Goal: Transaction & Acquisition: Purchase product/service

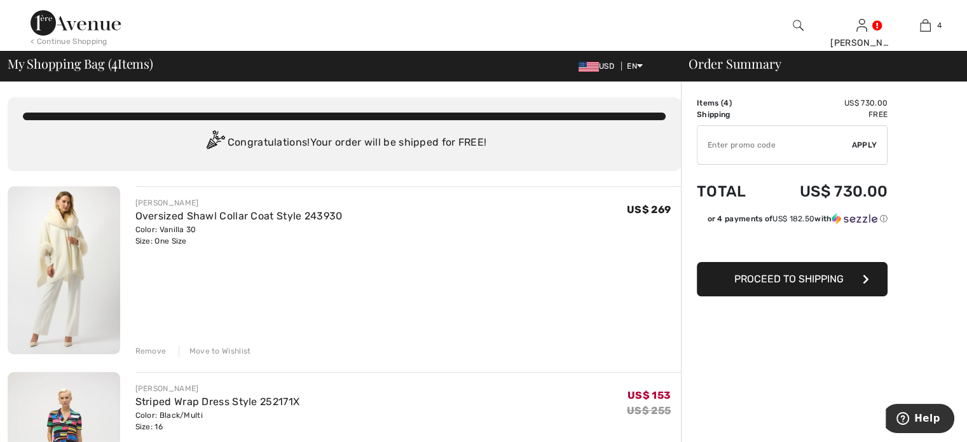
click at [144, 349] on div "Remove" at bounding box center [150, 350] width 31 height 11
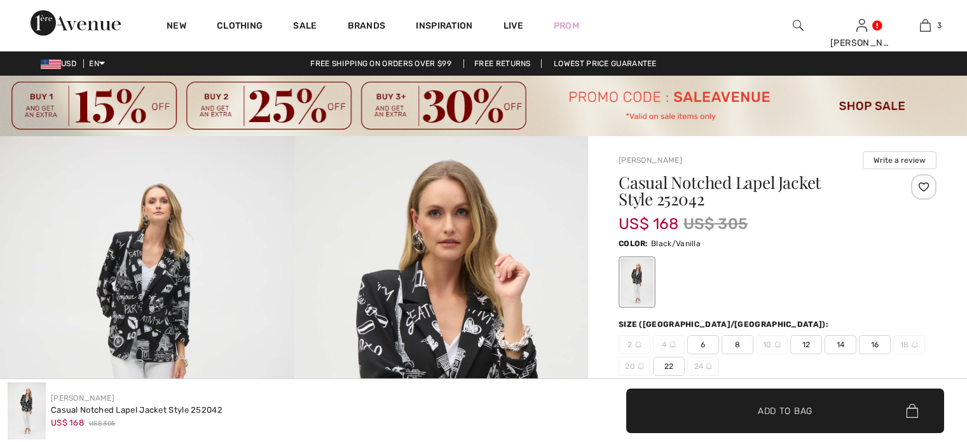
checkbox input "true"
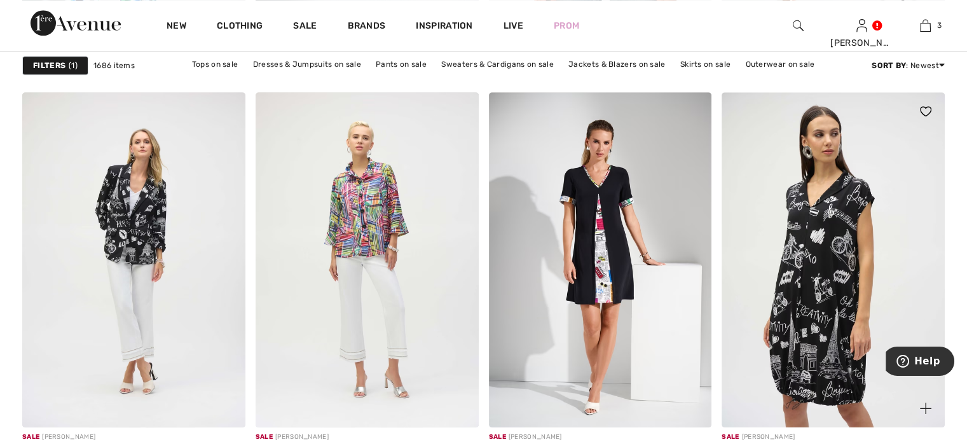
click at [840, 299] on img at bounding box center [832, 259] width 223 height 334
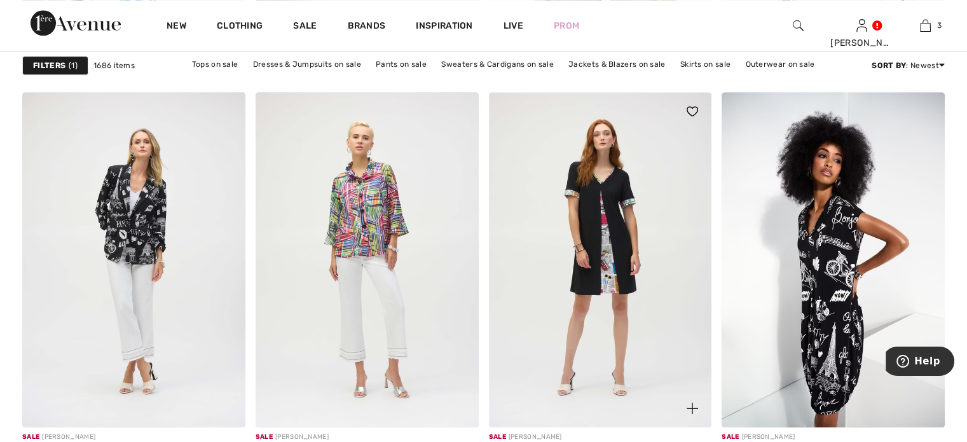
click at [590, 368] on img at bounding box center [600, 259] width 223 height 334
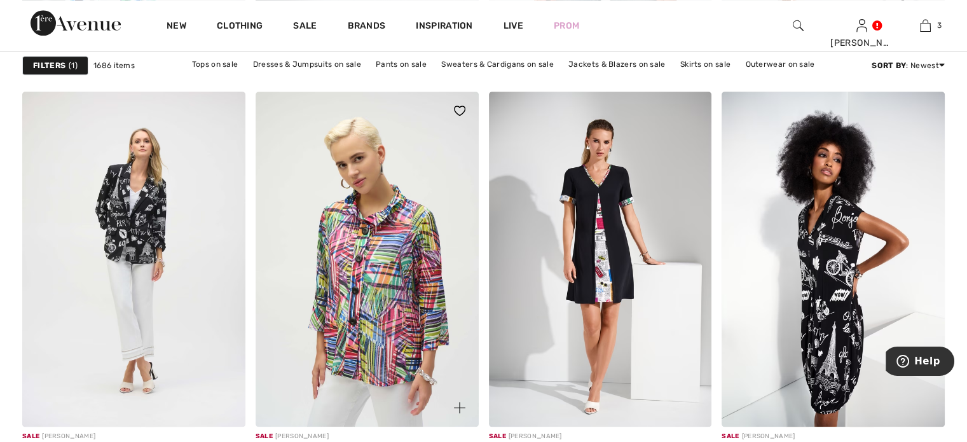
click at [393, 231] on img at bounding box center [367, 259] width 223 height 334
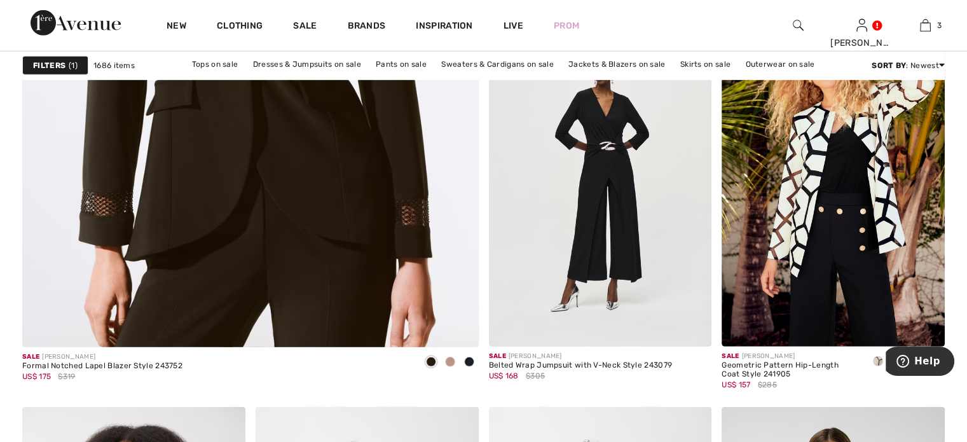
scroll to position [3756, 0]
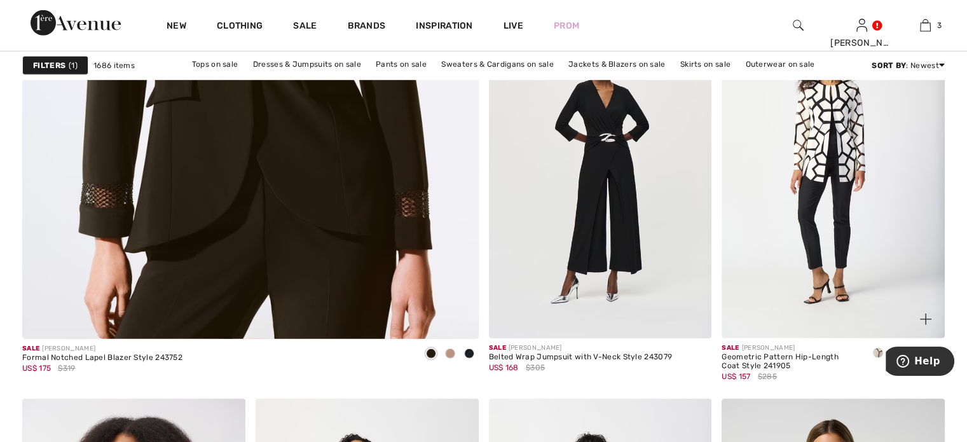
click at [867, 212] on img at bounding box center [832, 171] width 223 height 334
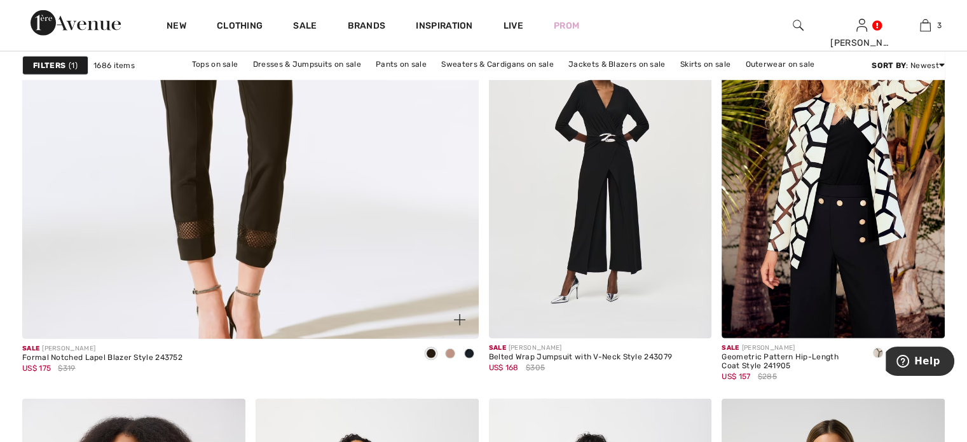
click at [360, 231] on img at bounding box center [249, 19] width 547 height 821
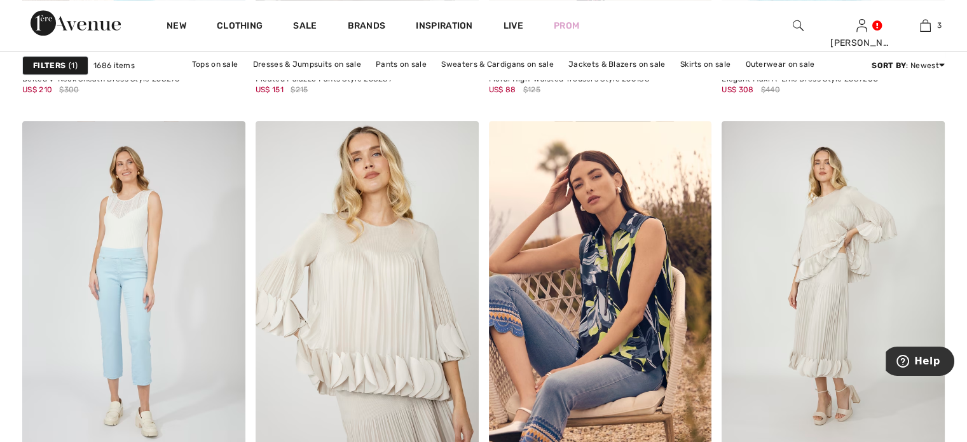
scroll to position [5831, 0]
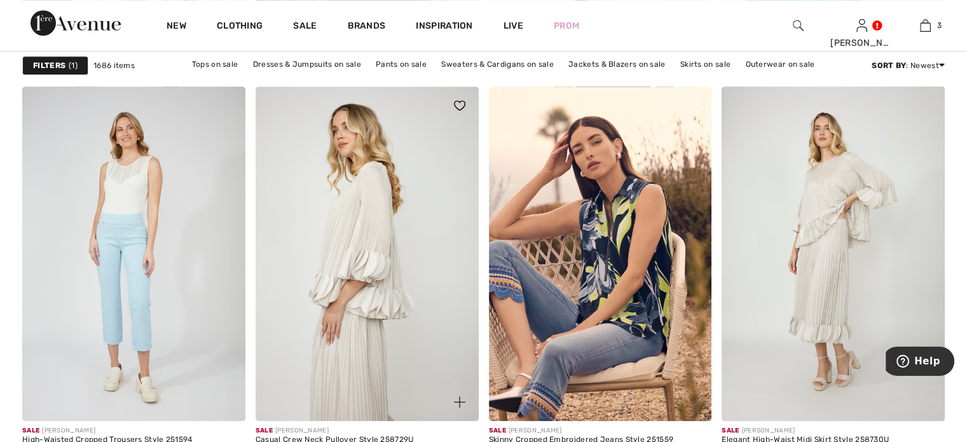
click at [427, 315] on img at bounding box center [367, 253] width 223 height 334
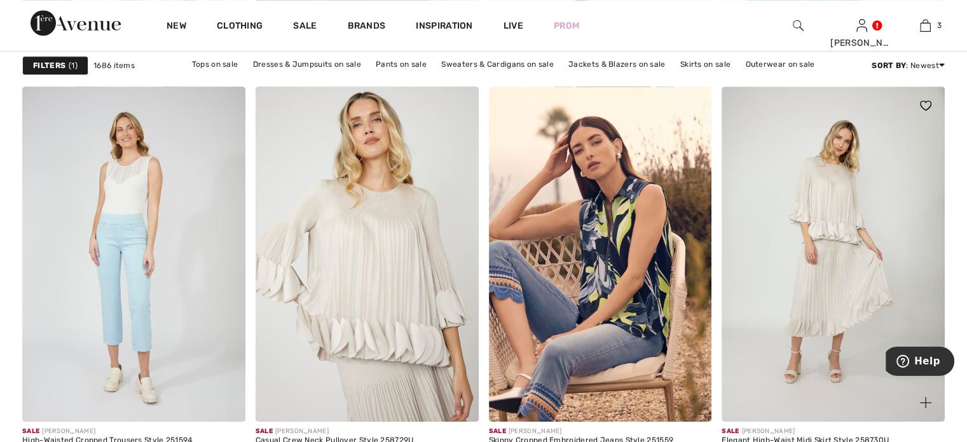
click at [814, 270] on img at bounding box center [832, 253] width 223 height 334
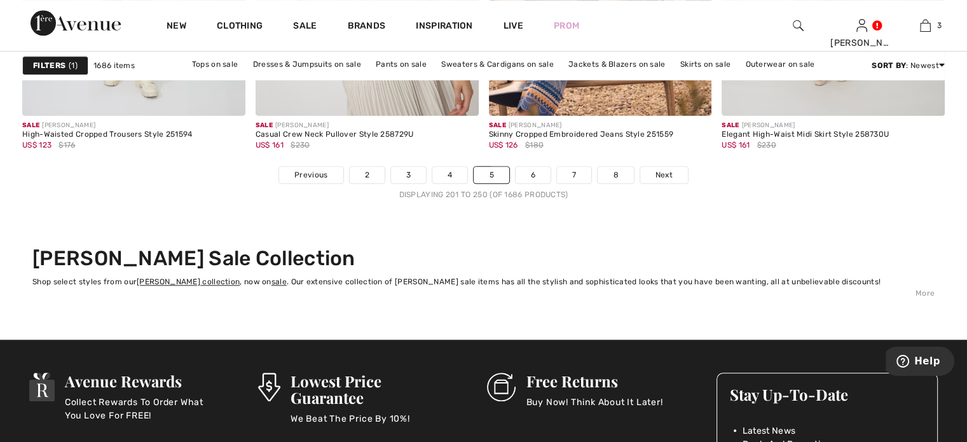
scroll to position [6145, 0]
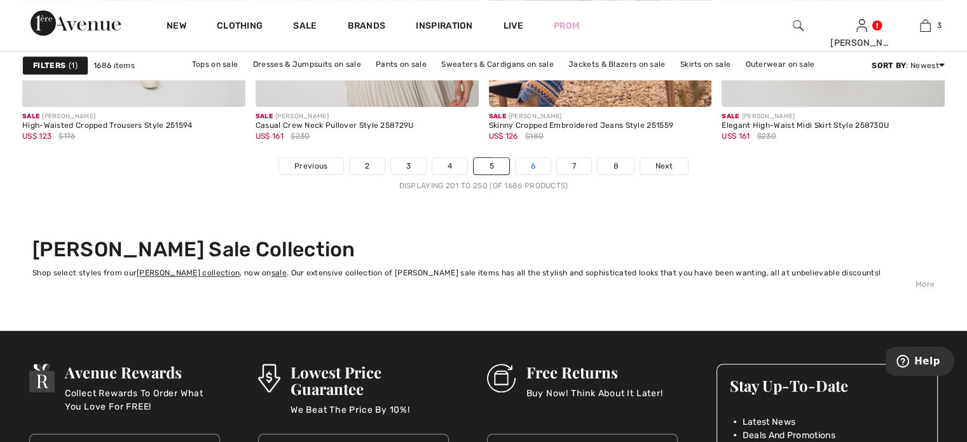
click at [534, 158] on link "6" at bounding box center [532, 166] width 35 height 17
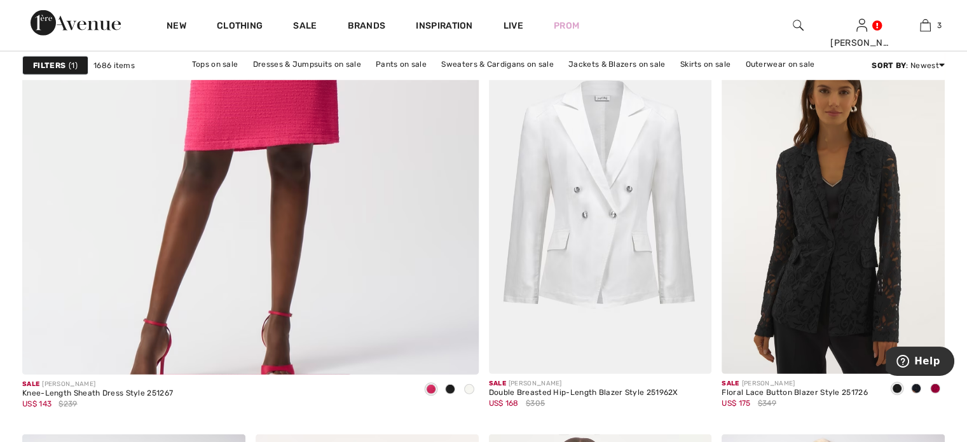
scroll to position [3729, 0]
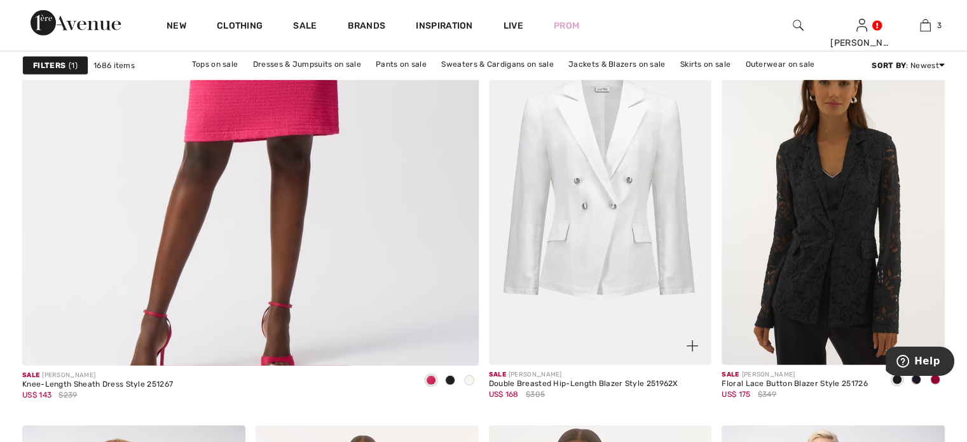
click at [633, 246] on img at bounding box center [600, 198] width 223 height 334
click at [803, 249] on img at bounding box center [832, 198] width 223 height 334
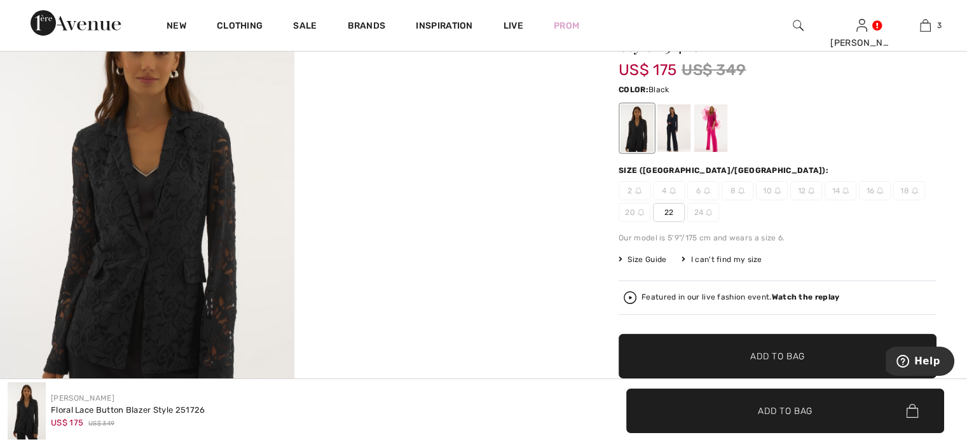
scroll to position [113, 0]
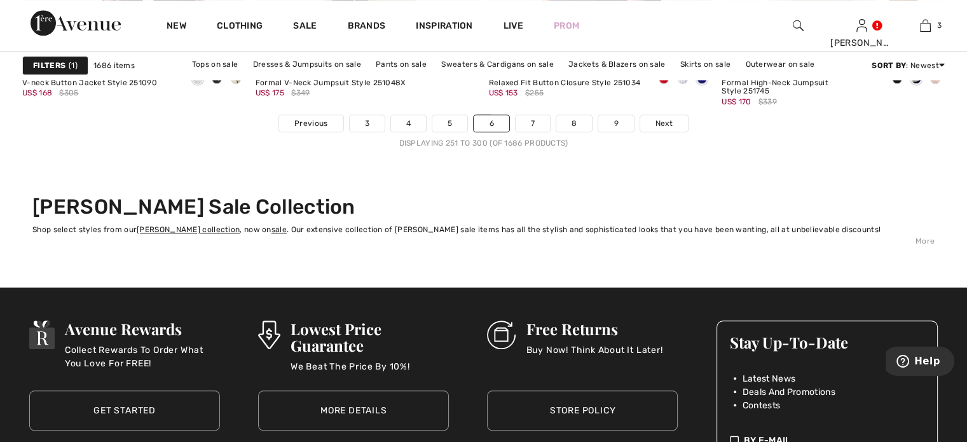
scroll to position [6189, 0]
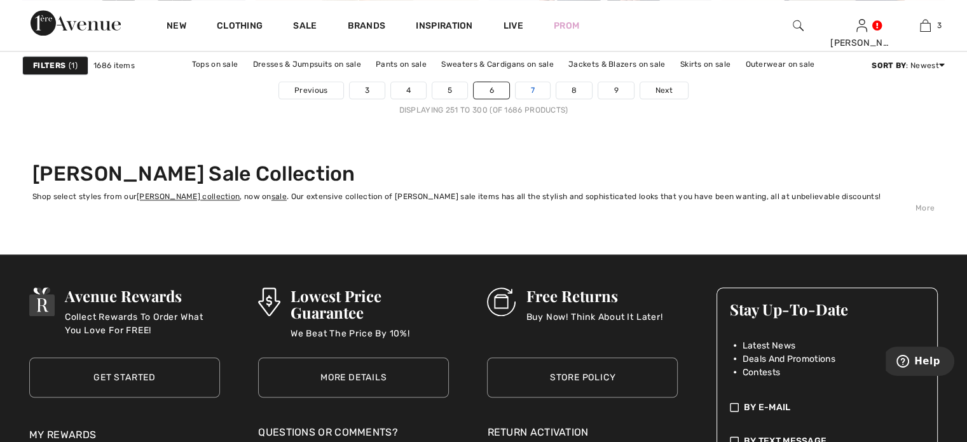
click at [530, 82] on link "7" at bounding box center [532, 90] width 34 height 17
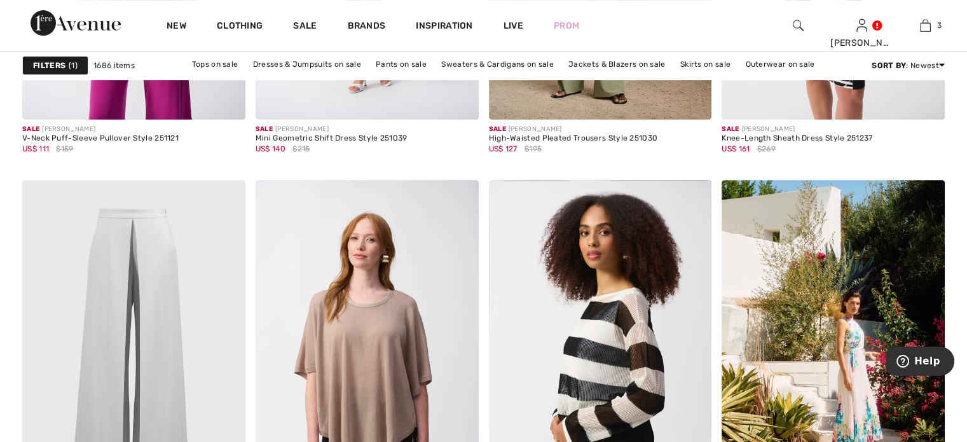
scroll to position [5478, 0]
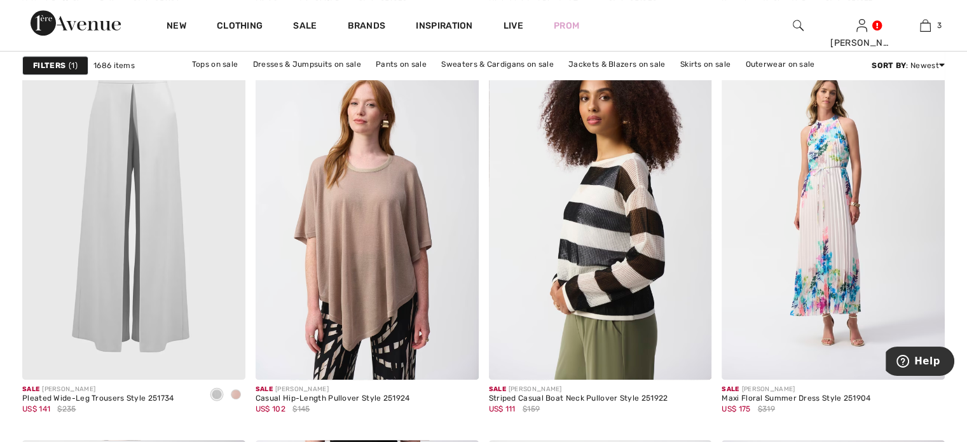
click at [847, 257] on img at bounding box center [832, 212] width 223 height 334
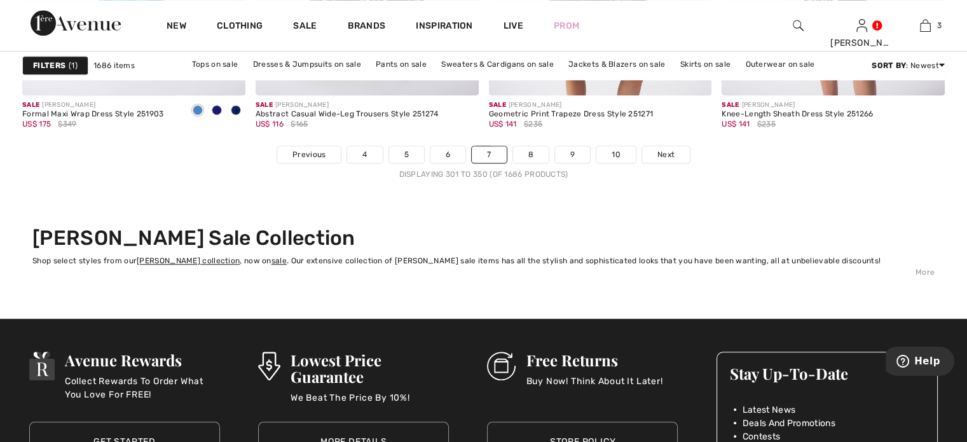
scroll to position [6100, 0]
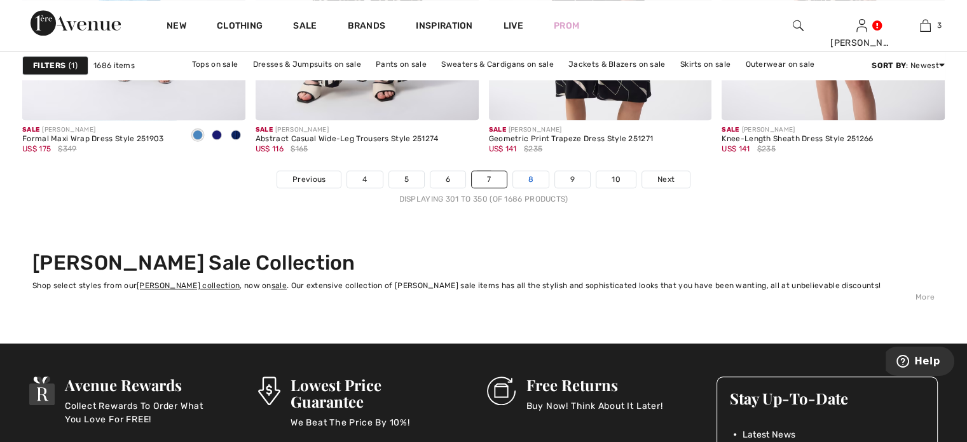
click at [531, 171] on link "8" at bounding box center [531, 179] width 36 height 17
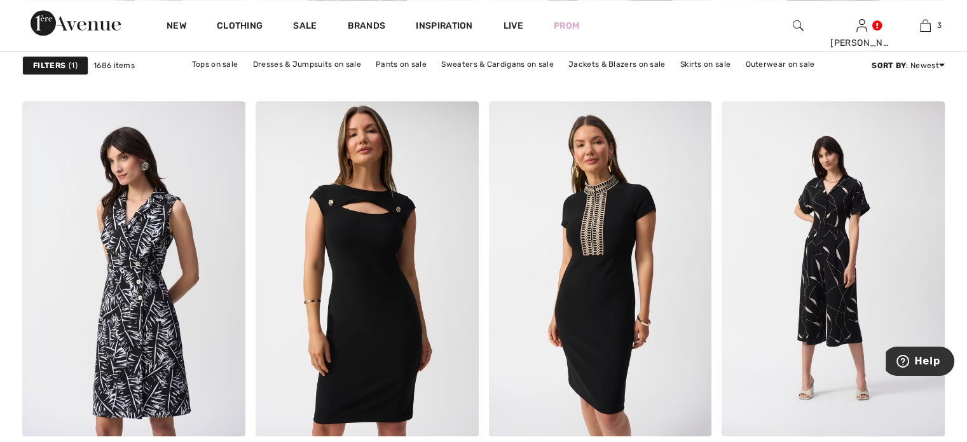
scroll to position [1382, 0]
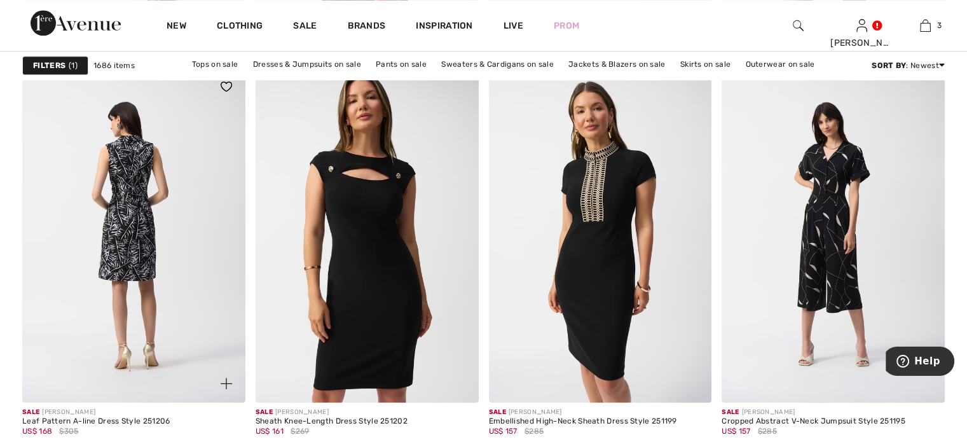
click at [133, 194] on img at bounding box center [133, 234] width 223 height 334
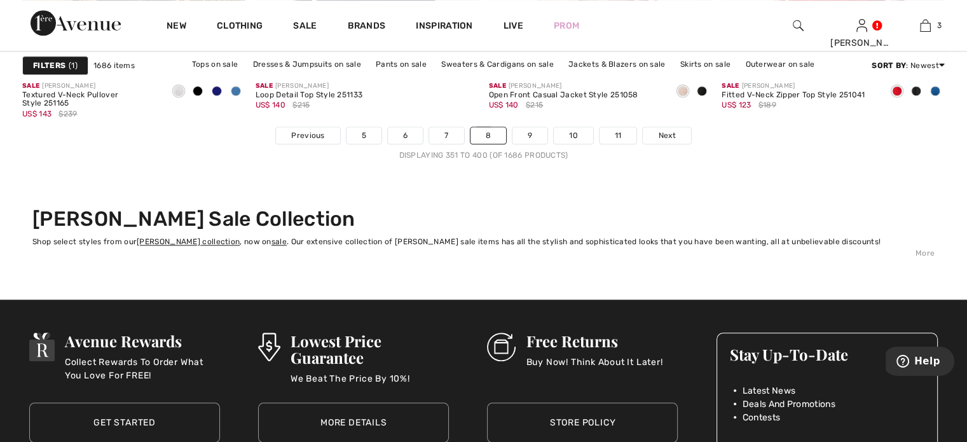
scroll to position [6135, 0]
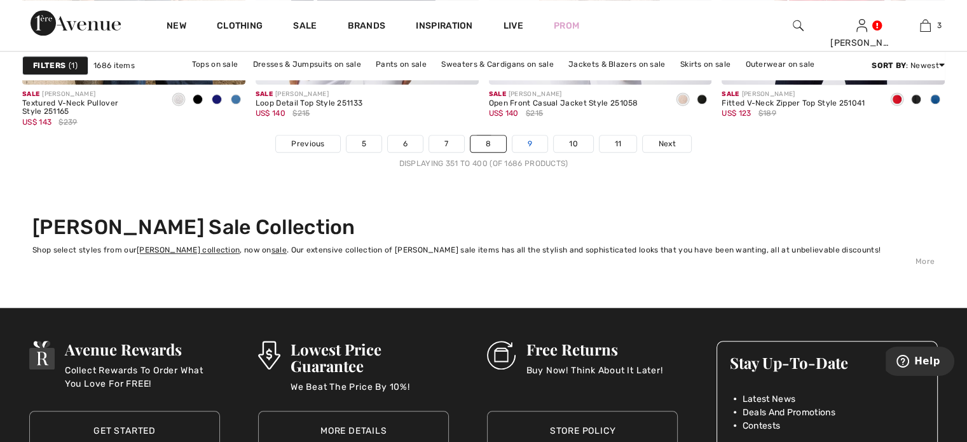
click at [528, 135] on link "9" at bounding box center [529, 143] width 35 height 17
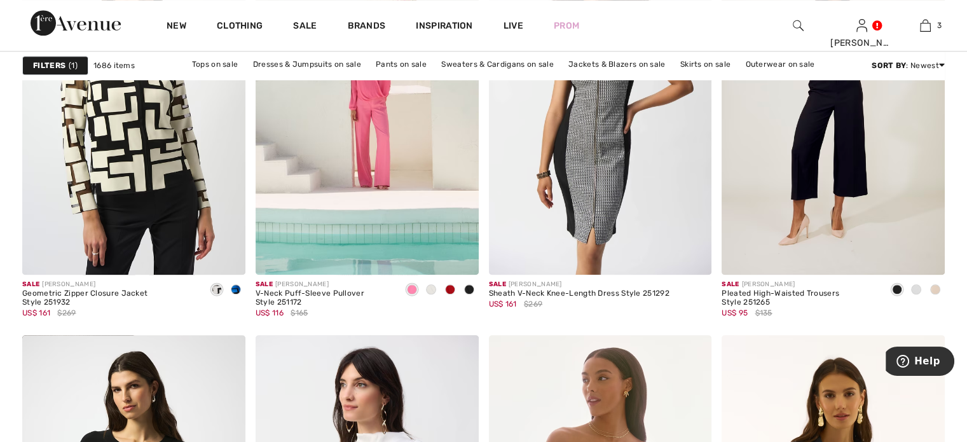
scroll to position [1107, 0]
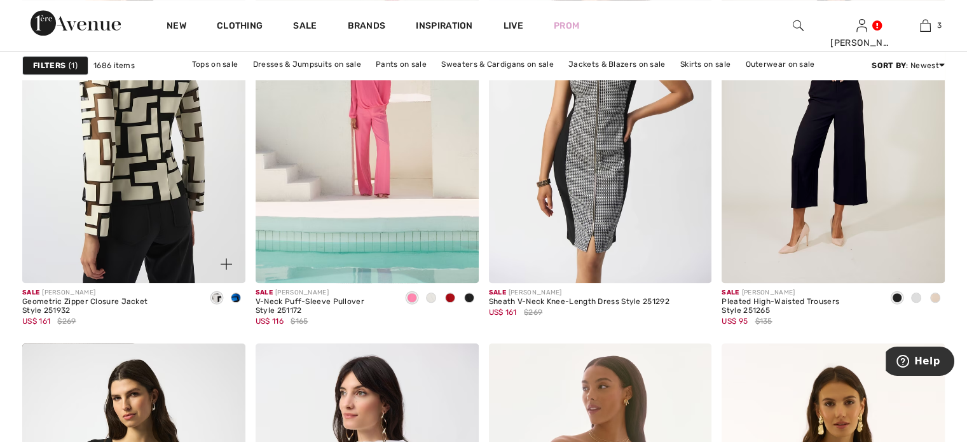
click at [156, 174] on img at bounding box center [133, 116] width 223 height 334
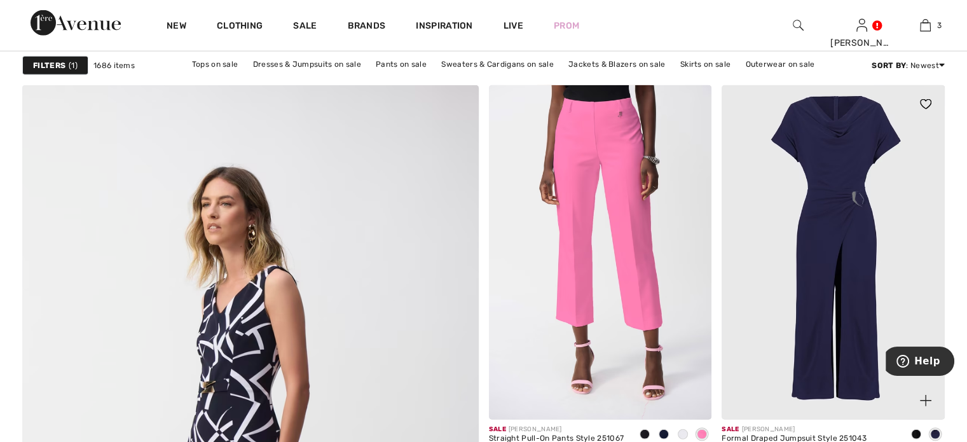
scroll to position [3272, 0]
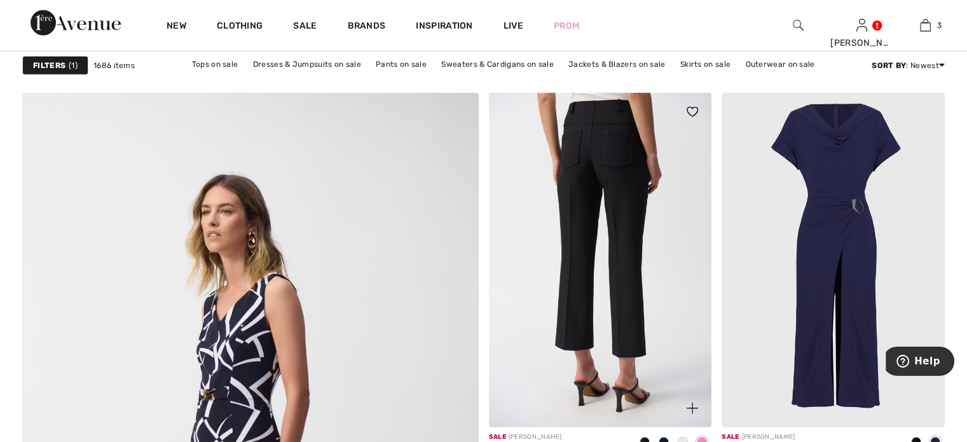
click at [629, 178] on img at bounding box center [600, 260] width 223 height 334
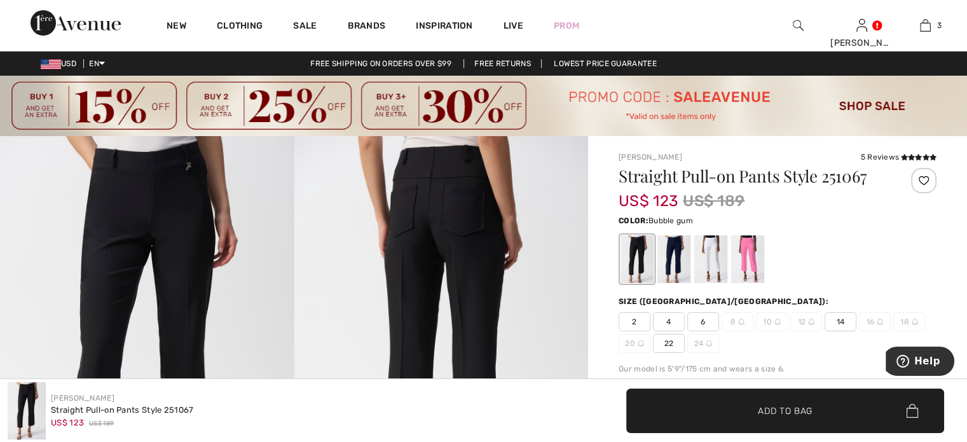
click at [747, 246] on div at bounding box center [747, 259] width 33 height 48
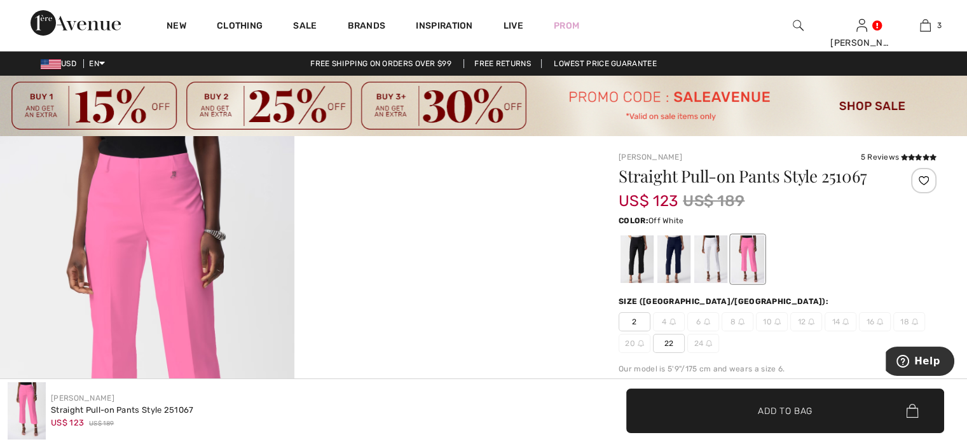
click at [720, 247] on div at bounding box center [710, 259] width 33 height 48
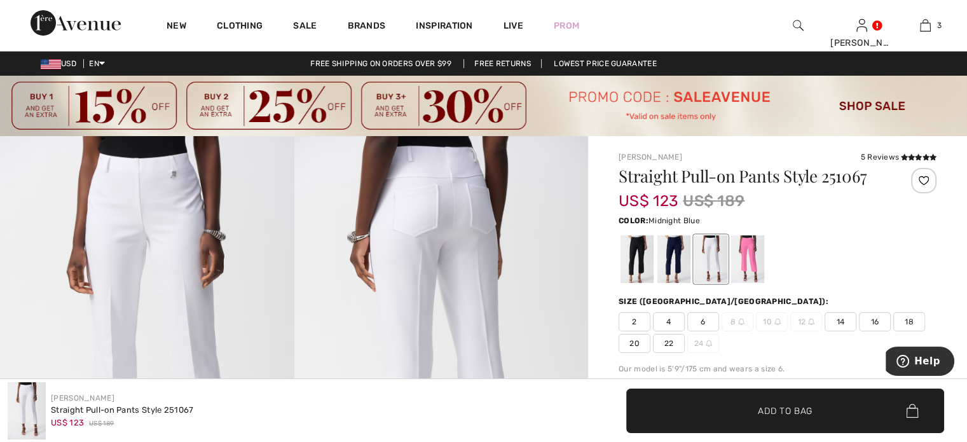
click at [679, 254] on div at bounding box center [673, 259] width 33 height 48
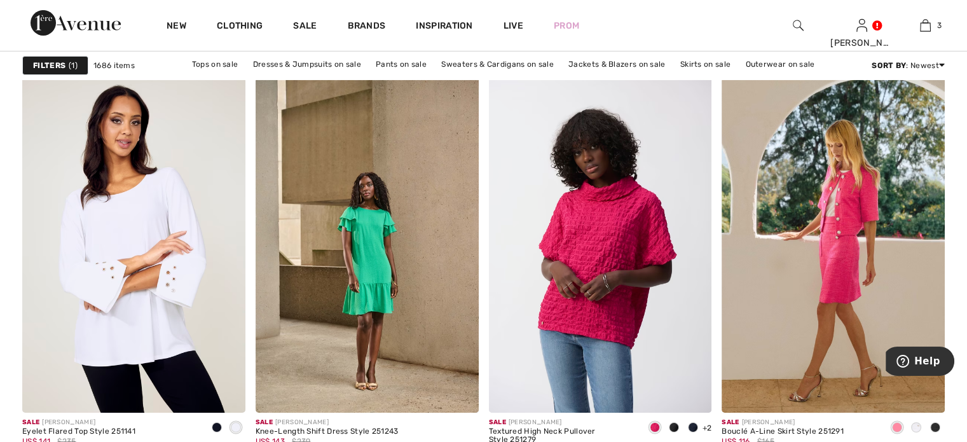
scroll to position [4454, 0]
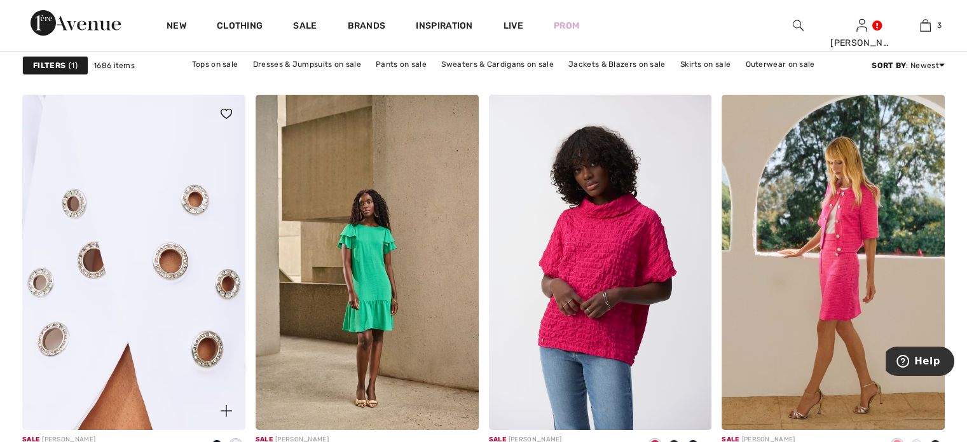
click at [135, 303] on img at bounding box center [133, 262] width 223 height 334
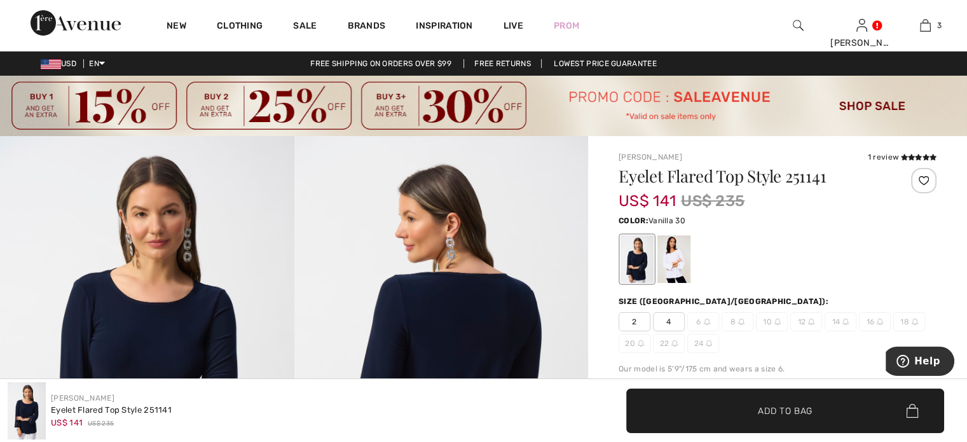
click at [678, 256] on div at bounding box center [673, 259] width 33 height 48
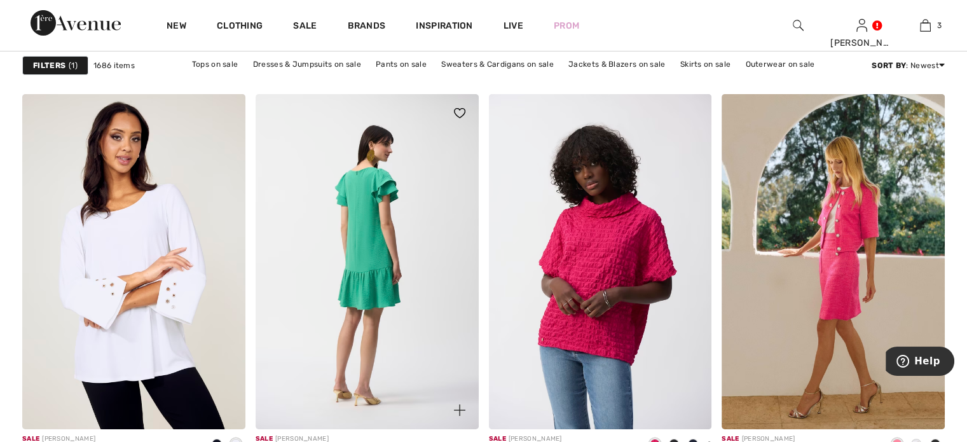
click at [360, 242] on img at bounding box center [367, 261] width 223 height 334
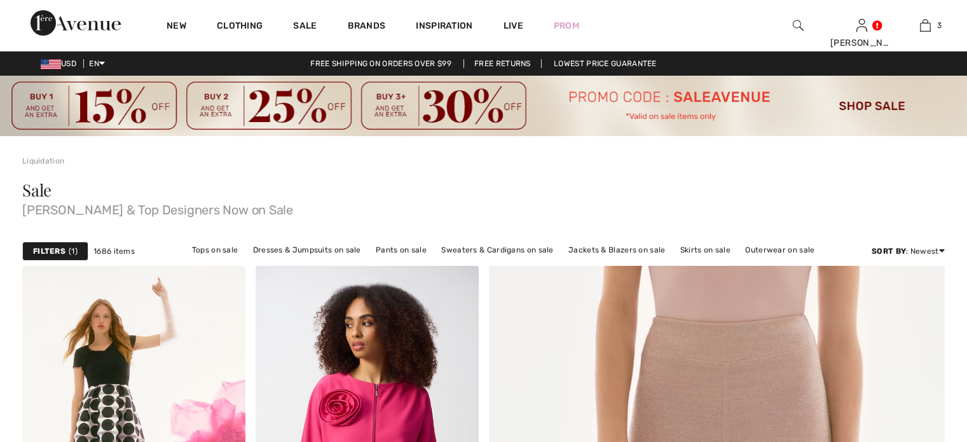
checkbox input "true"
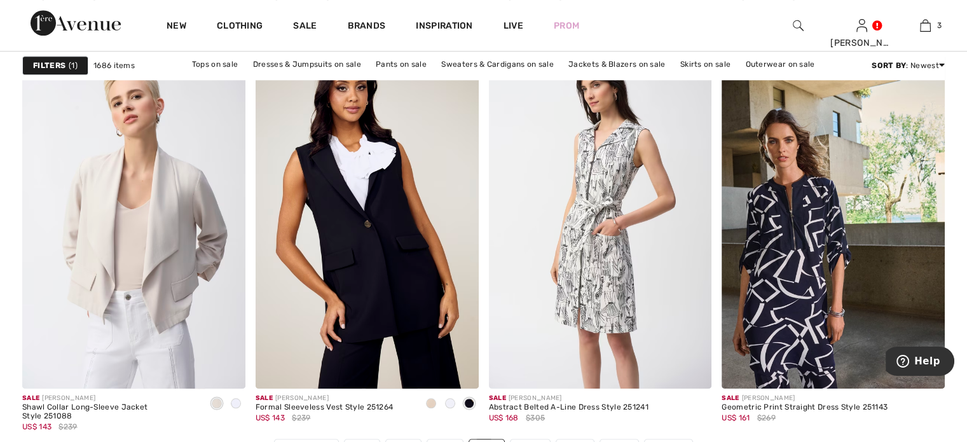
scroll to position [5838, 0]
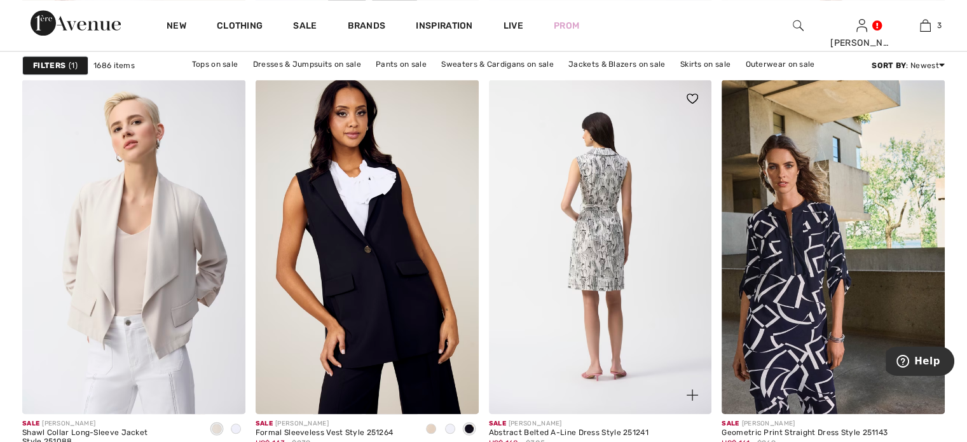
click at [625, 349] on img at bounding box center [600, 246] width 223 height 334
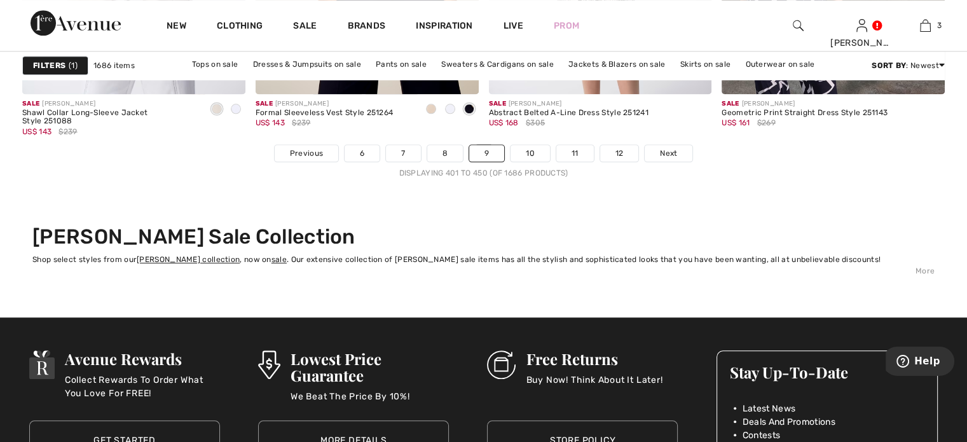
scroll to position [6135, 0]
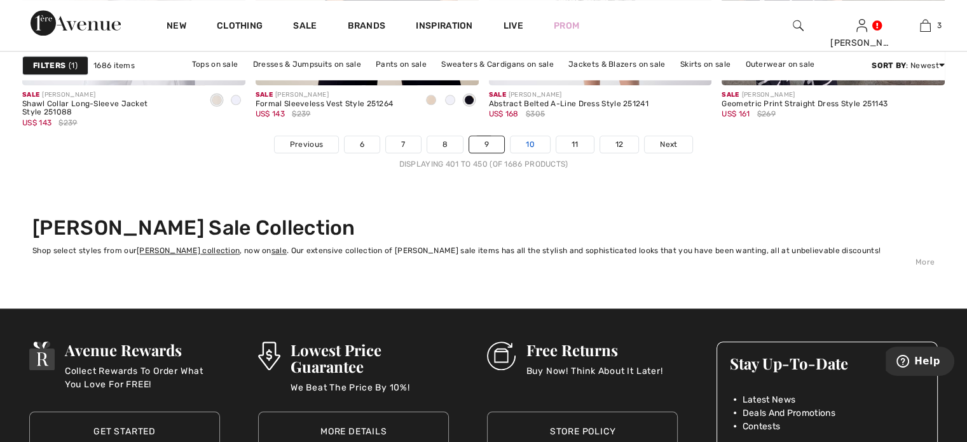
click at [529, 139] on link "10" at bounding box center [529, 144] width 39 height 17
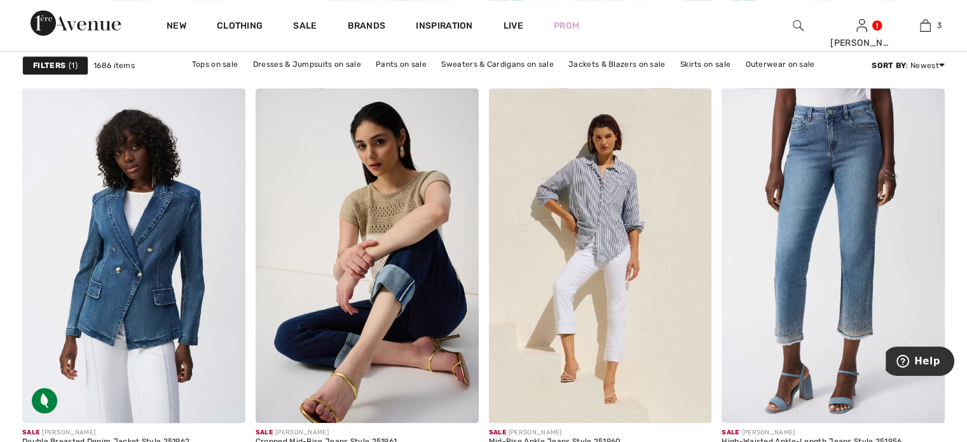
scroll to position [5921, 0]
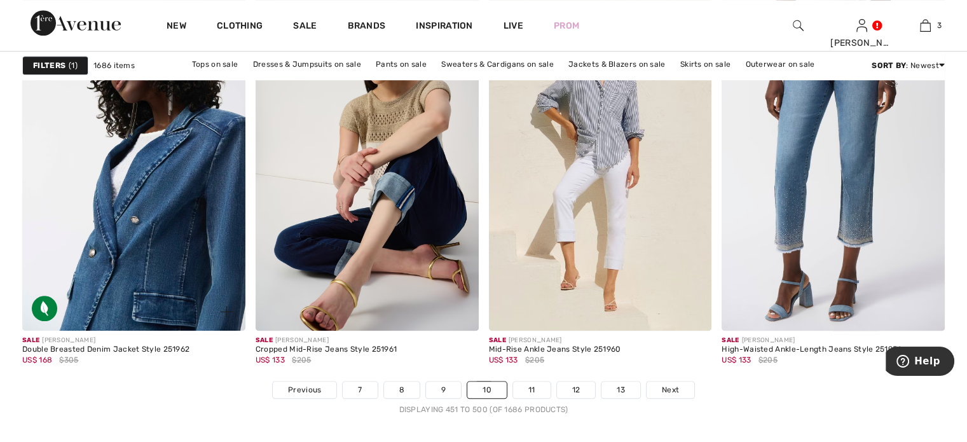
click at [154, 176] on img at bounding box center [133, 163] width 223 height 334
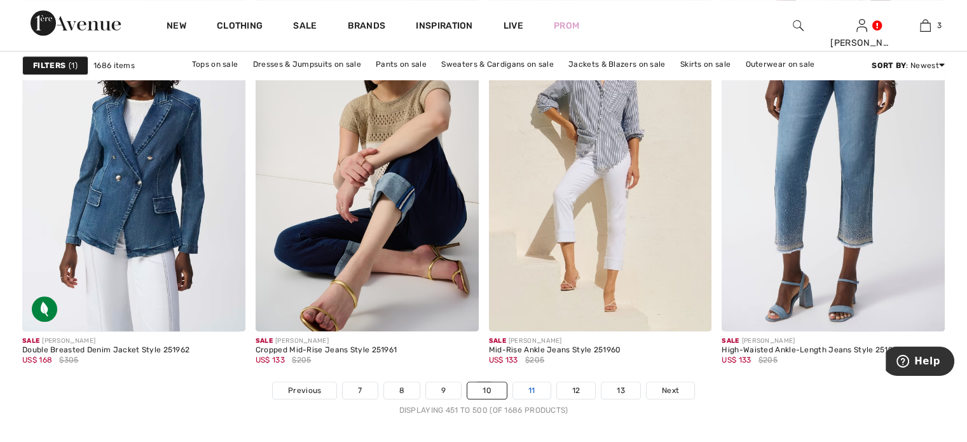
click at [535, 382] on link "11" at bounding box center [532, 390] width 38 height 17
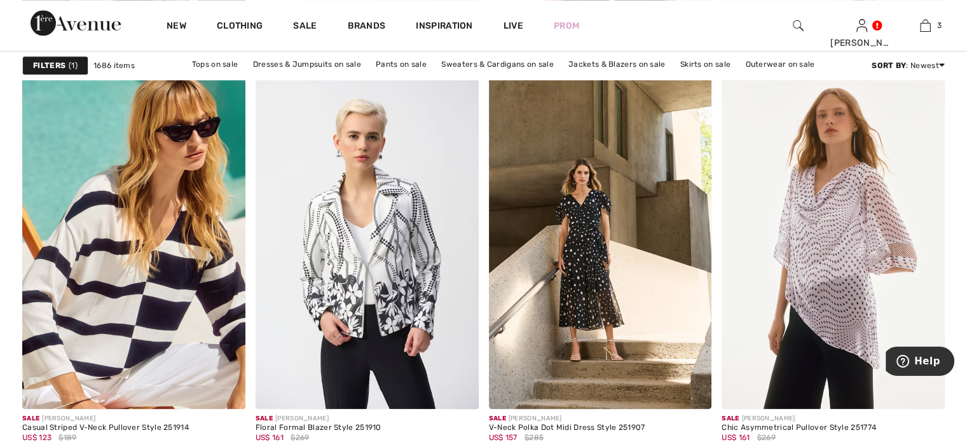
scroll to position [1393, 0]
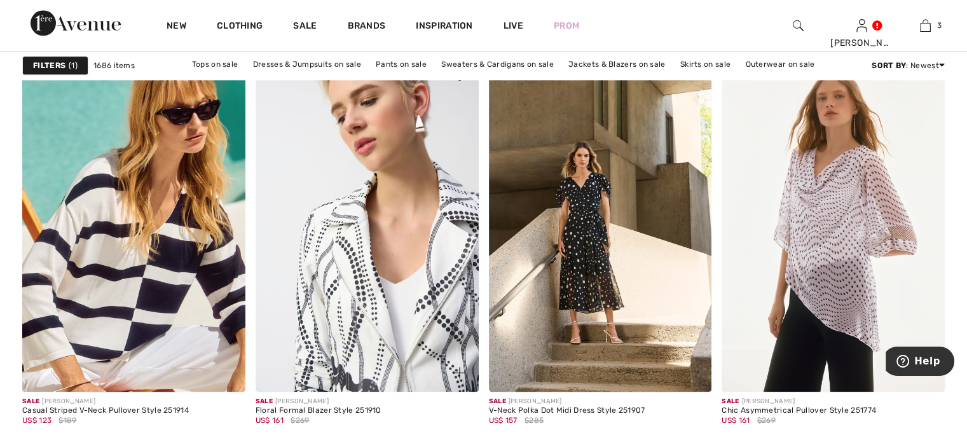
click at [356, 195] on img at bounding box center [367, 224] width 223 height 334
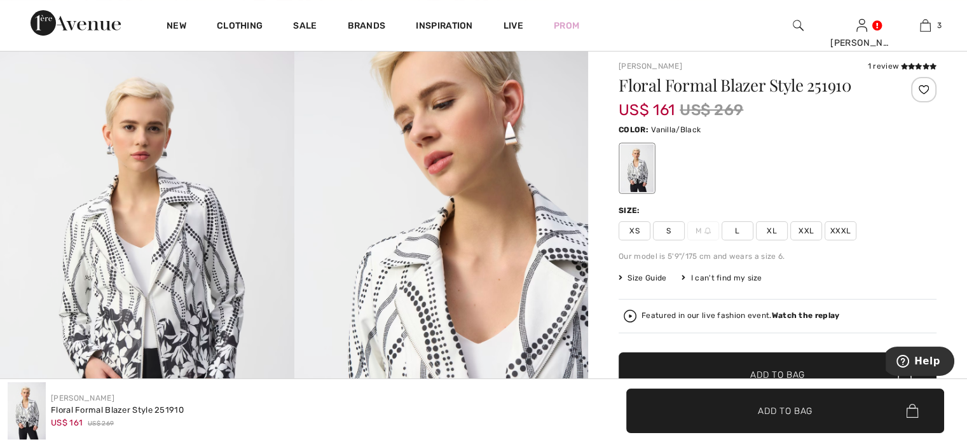
scroll to position [94, 0]
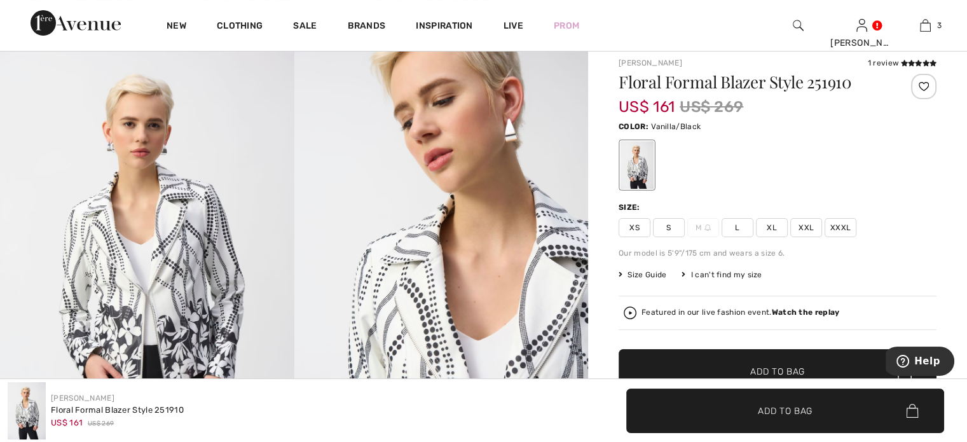
click at [733, 227] on span "L" at bounding box center [737, 227] width 32 height 19
drag, startPoint x: 724, startPoint y: 386, endPoint x: 719, endPoint y: 406, distance: 20.2
click at [719, 406] on div "Joseph Ribkoff Floral Formal Blazer Style 251910 US$ 161 US$ 269 ✔ Added to Bag…" at bounding box center [483, 410] width 967 height 63
click at [719, 406] on span "✔ Added to Bag Add to Bag" at bounding box center [785, 410] width 318 height 44
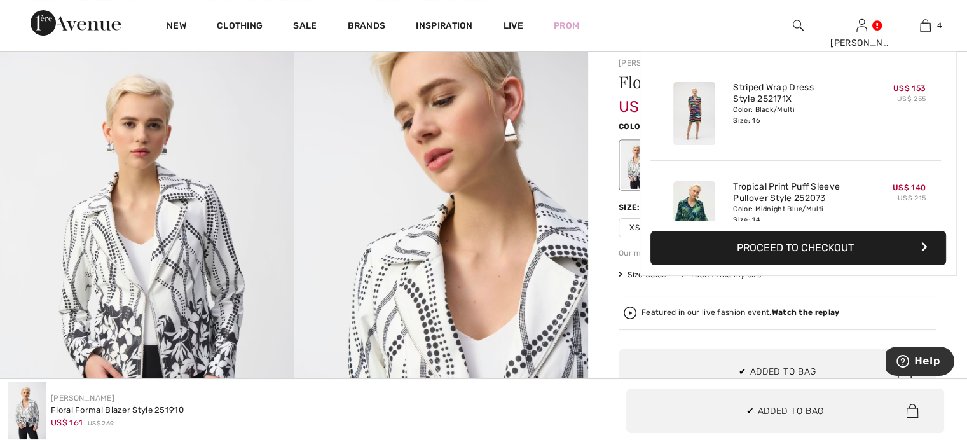
scroll to position [236, 0]
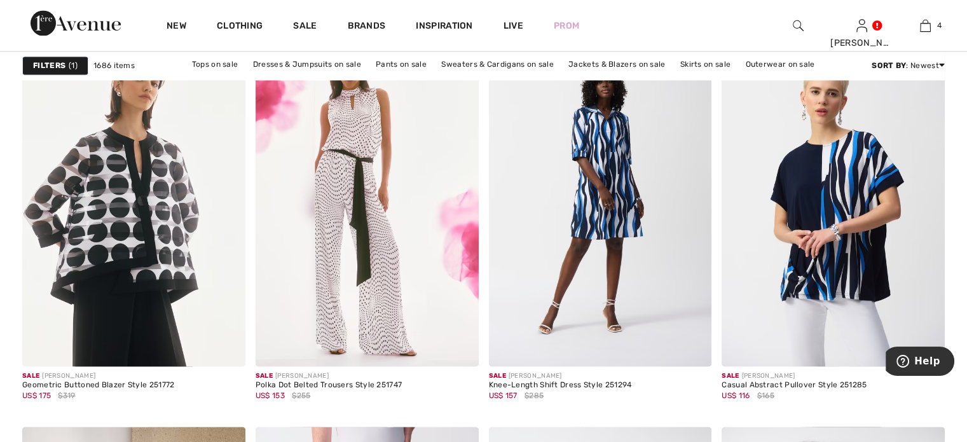
scroll to position [1981, 0]
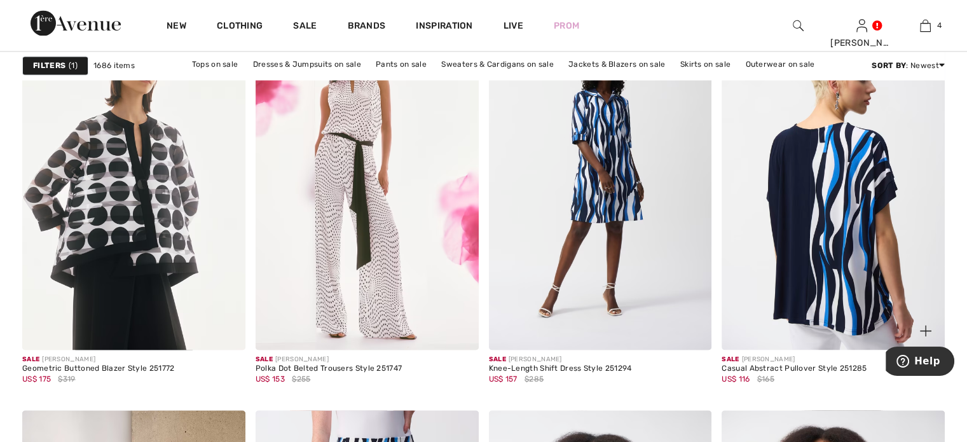
click at [817, 156] on img at bounding box center [832, 182] width 223 height 334
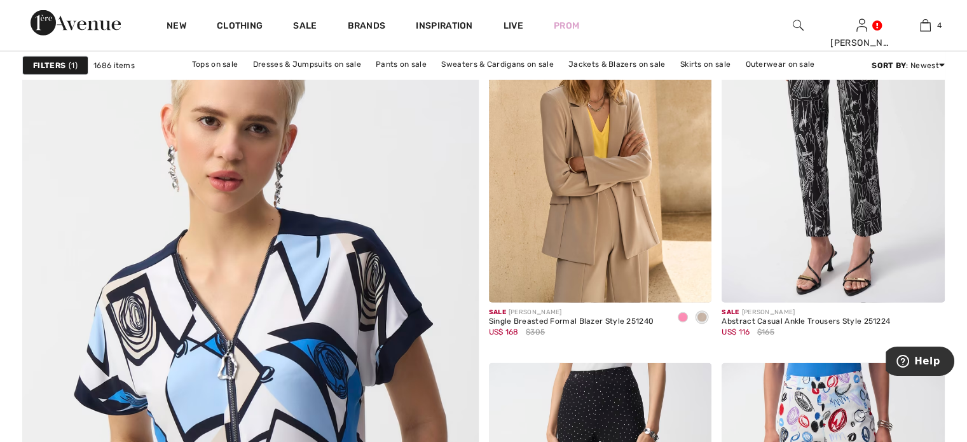
scroll to position [3422, 0]
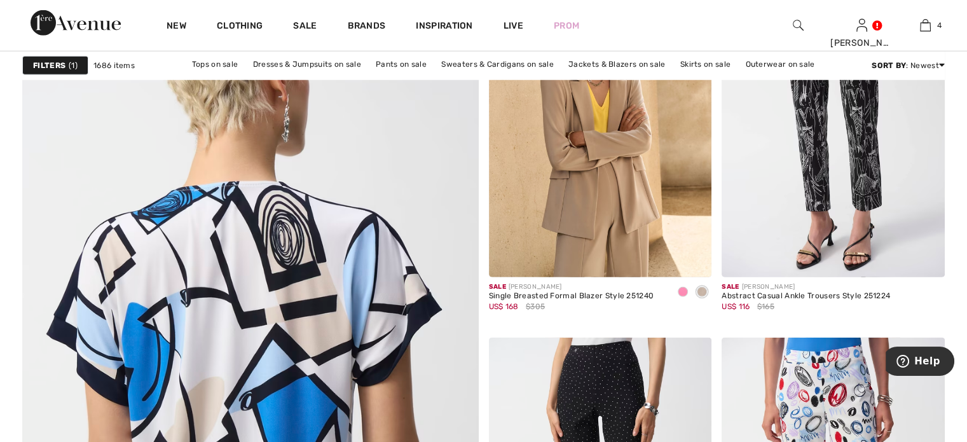
click at [259, 268] on img at bounding box center [249, 353] width 547 height 821
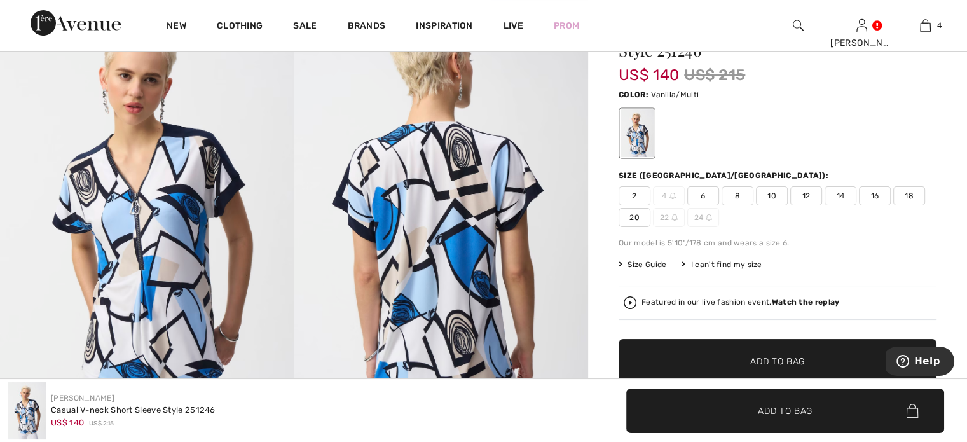
scroll to position [138, 0]
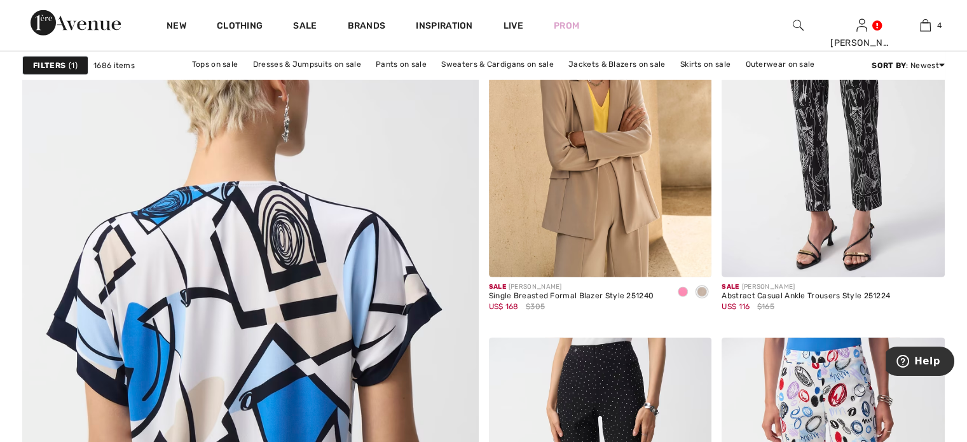
click at [159, 295] on img at bounding box center [249, 353] width 547 height 821
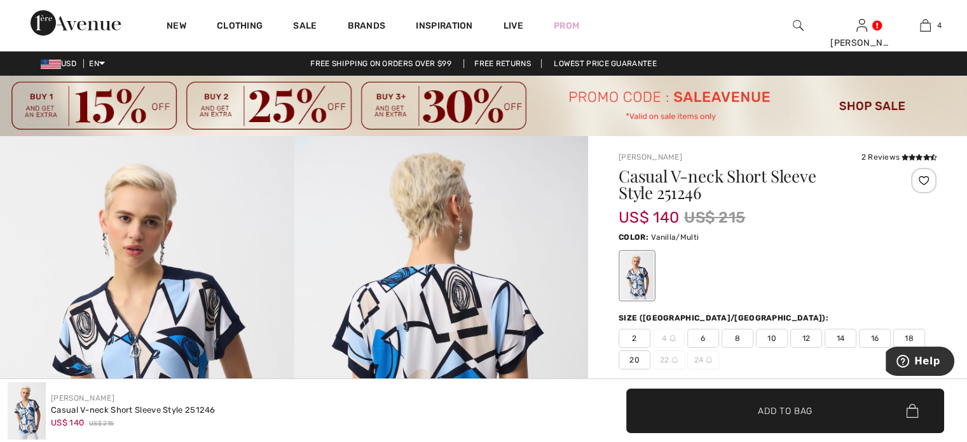
click at [837, 332] on span "14" at bounding box center [840, 338] width 32 height 19
click at [786, 398] on span "✔ Added to Bag Add to Bag" at bounding box center [785, 410] width 318 height 44
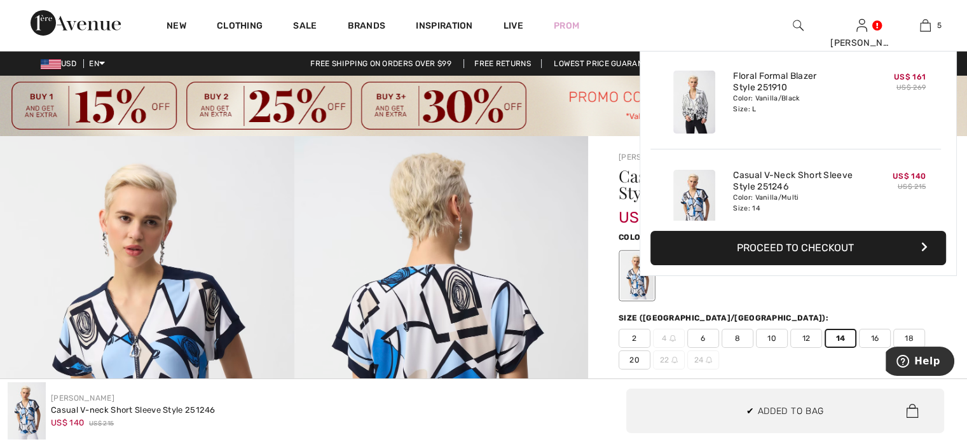
scroll to position [336, 0]
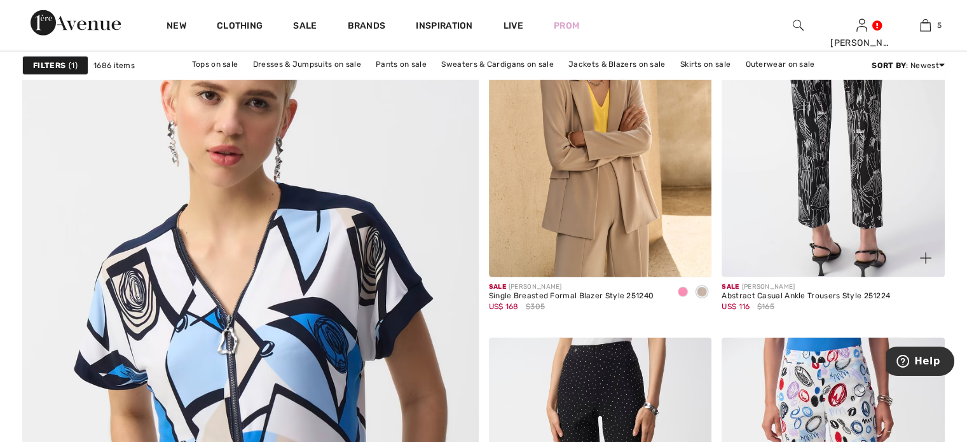
click at [816, 157] on img at bounding box center [832, 110] width 223 height 334
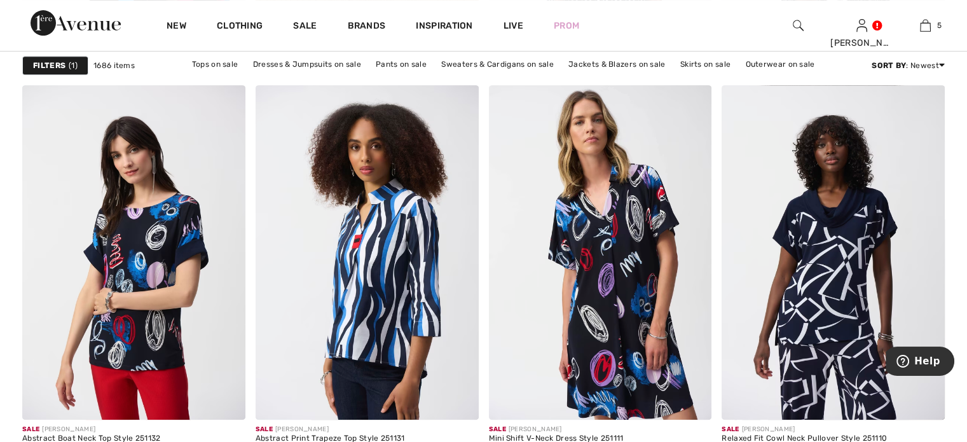
scroll to position [5413, 0]
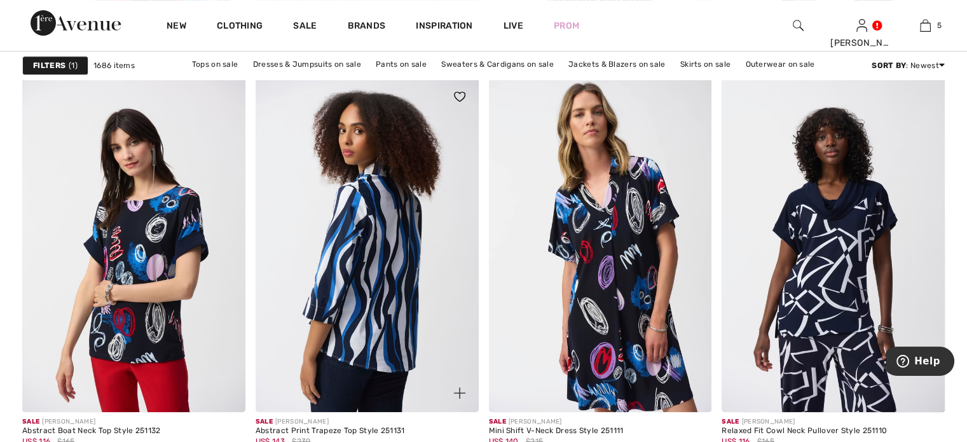
click at [376, 257] on img at bounding box center [367, 245] width 223 height 334
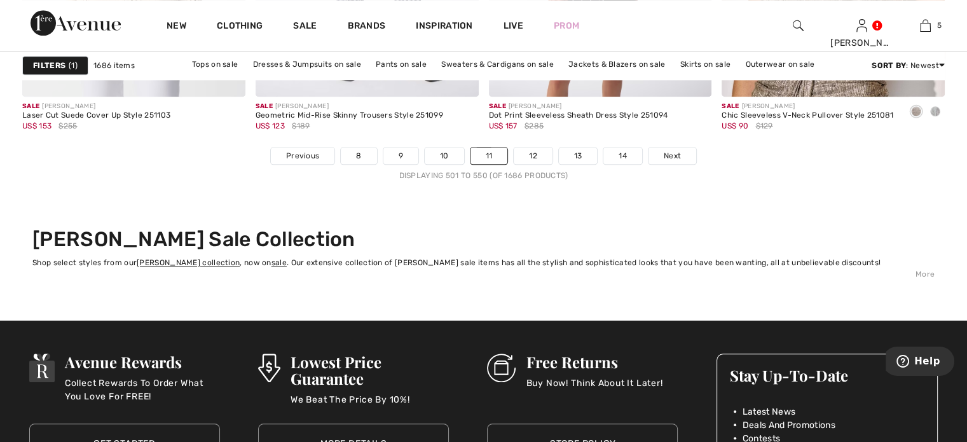
scroll to position [6188, 0]
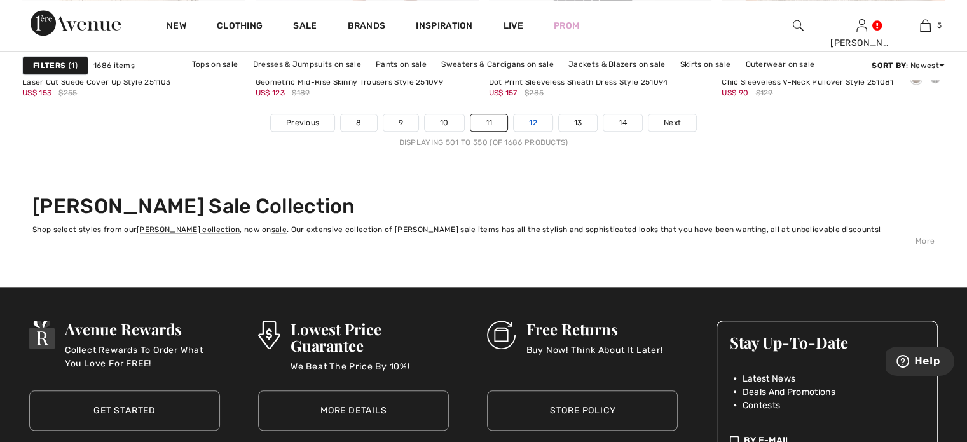
click at [528, 117] on link "12" at bounding box center [533, 122] width 39 height 17
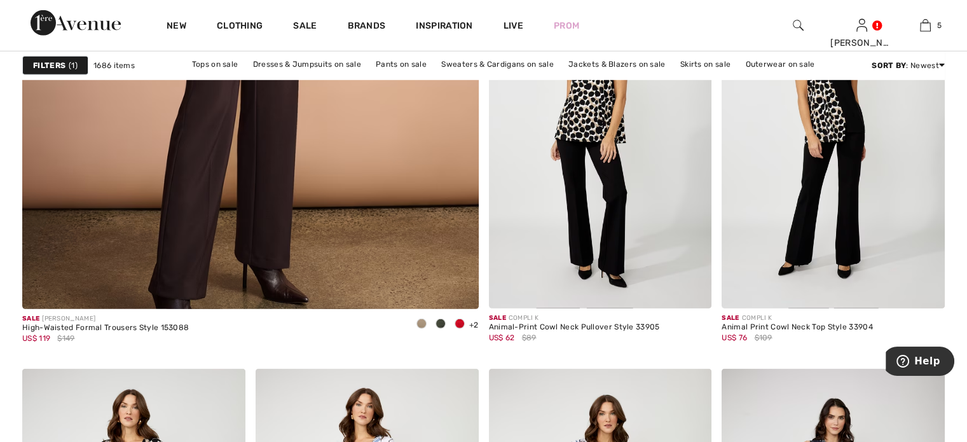
scroll to position [3794, 0]
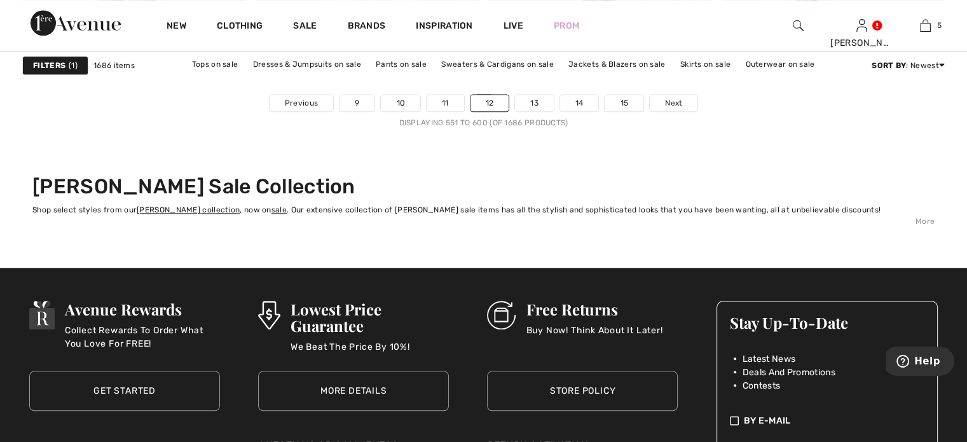
scroll to position [6199, 0]
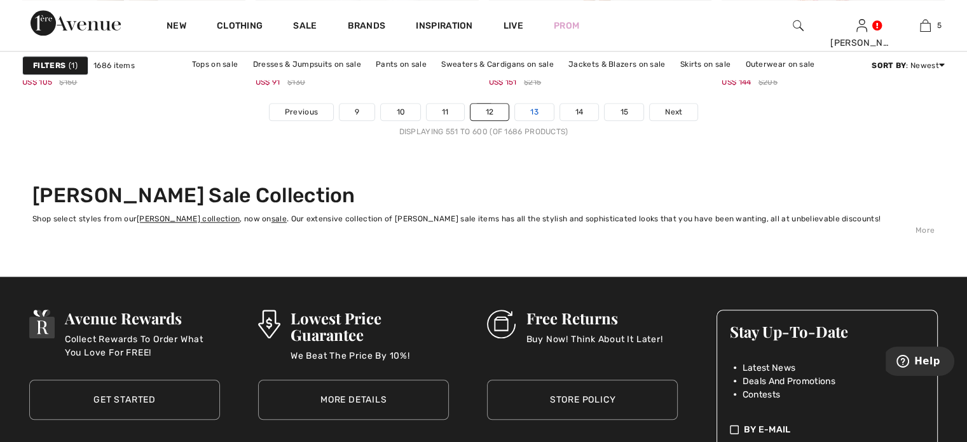
click at [531, 104] on link "13" at bounding box center [534, 112] width 39 height 17
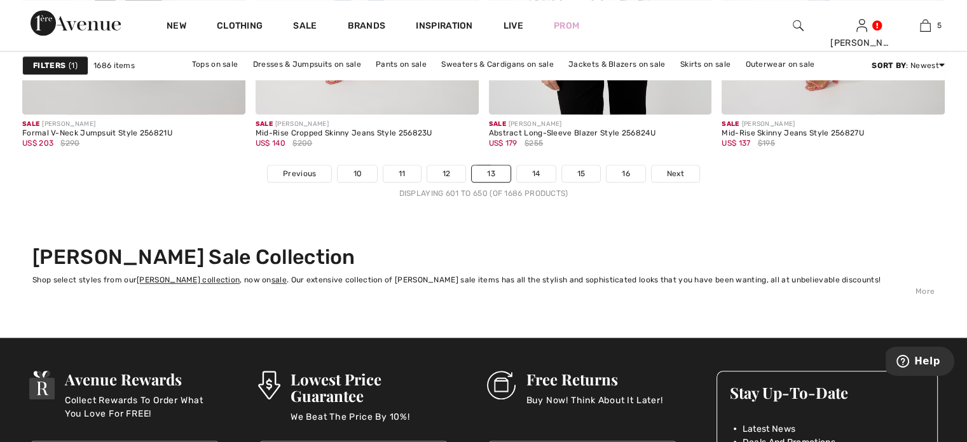
scroll to position [6097, 0]
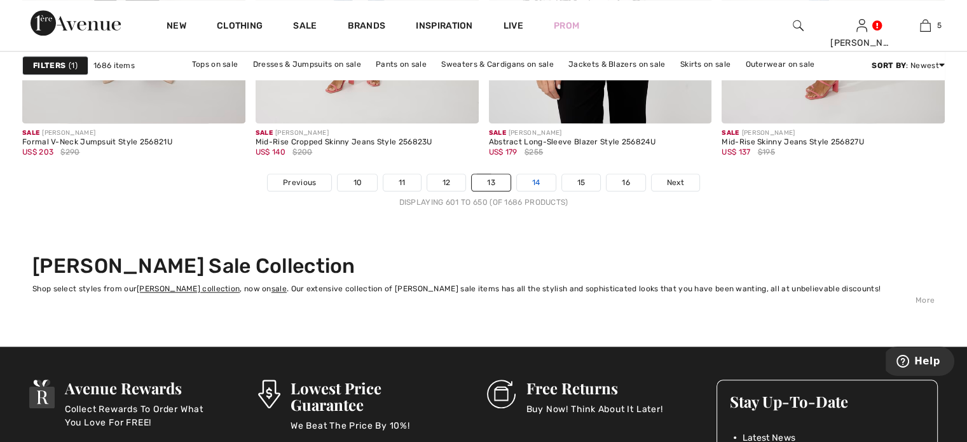
click at [533, 177] on link "14" at bounding box center [536, 182] width 39 height 17
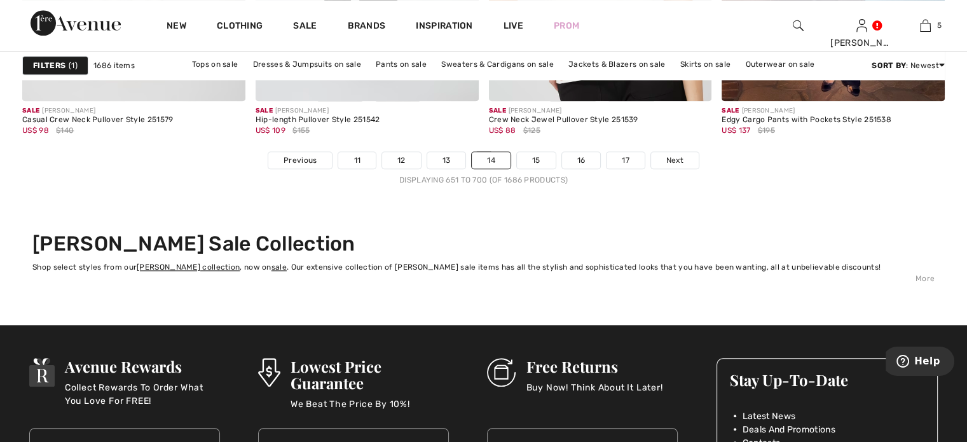
scroll to position [6160, 0]
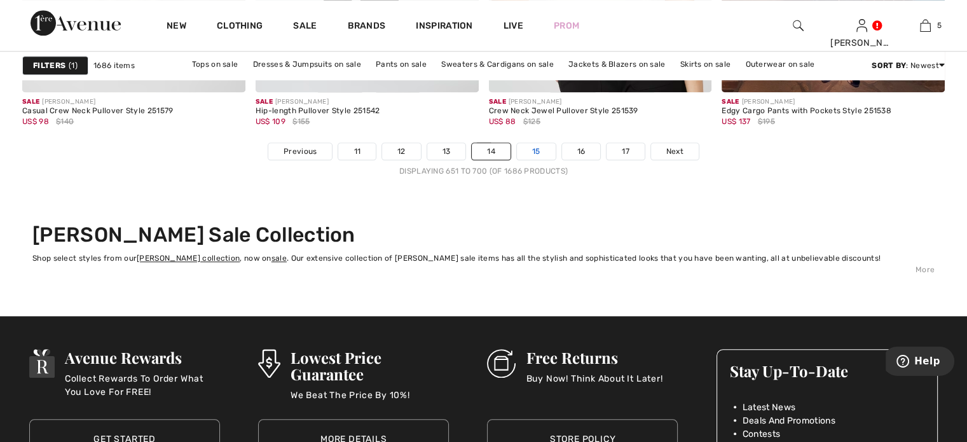
click at [536, 146] on link "15" at bounding box center [536, 151] width 39 height 17
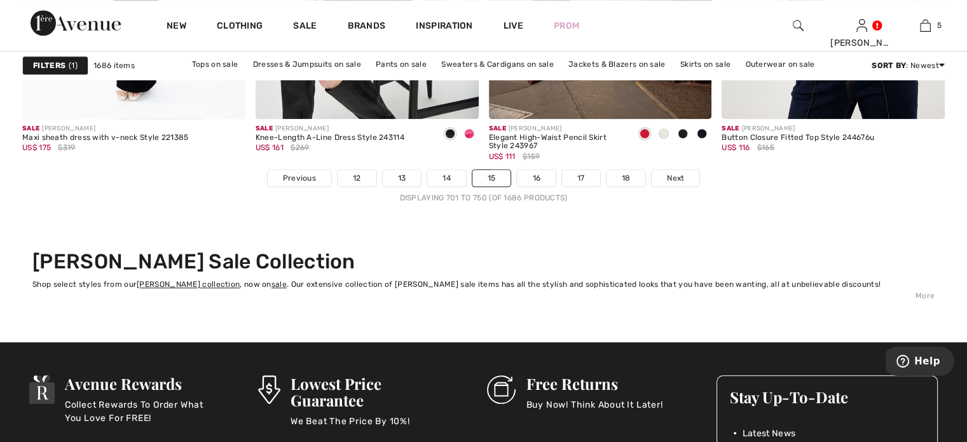
scroll to position [6093, 0]
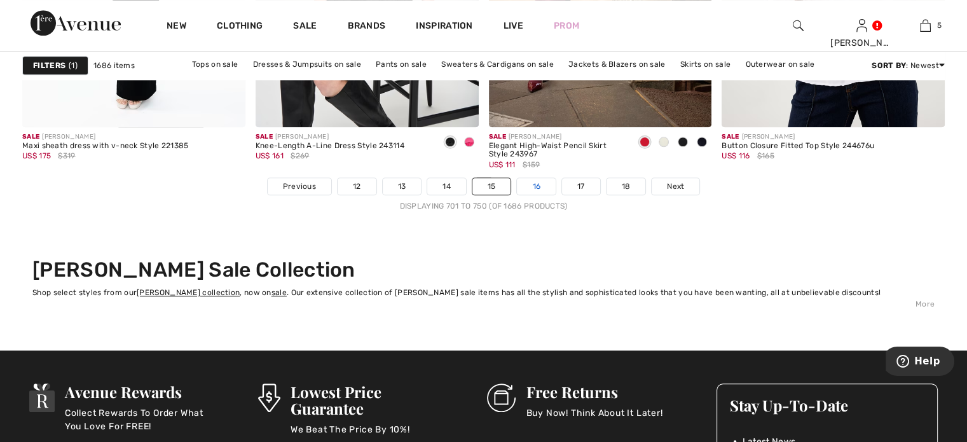
click at [538, 179] on link "16" at bounding box center [536, 186] width 39 height 17
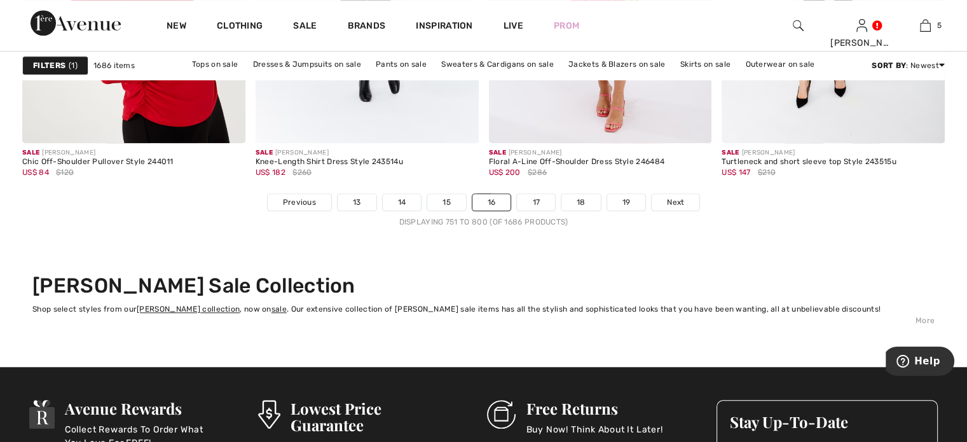
scroll to position [6160, 0]
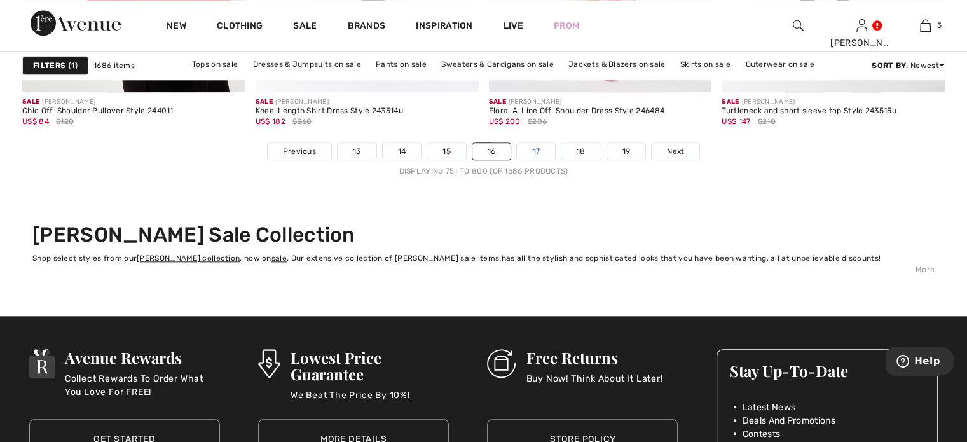
click at [539, 146] on link "17" at bounding box center [536, 151] width 38 height 17
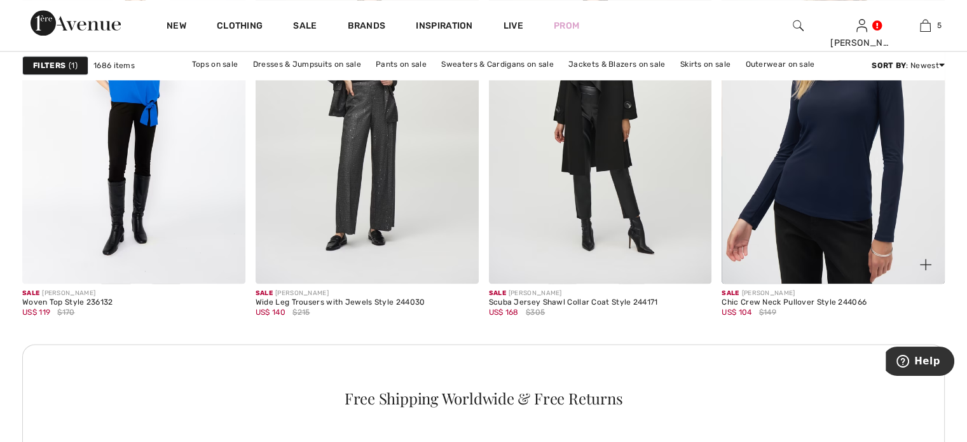
scroll to position [1459, 0]
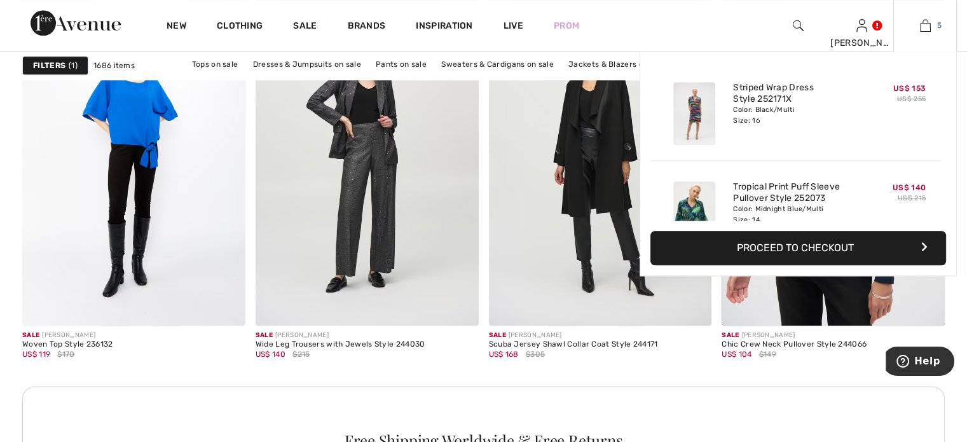
click at [925, 22] on img at bounding box center [925, 25] width 11 height 15
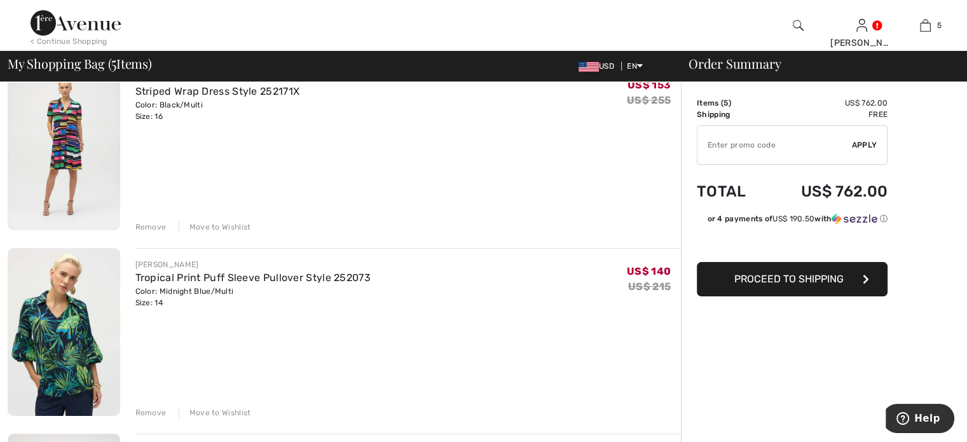
scroll to position [92, 0]
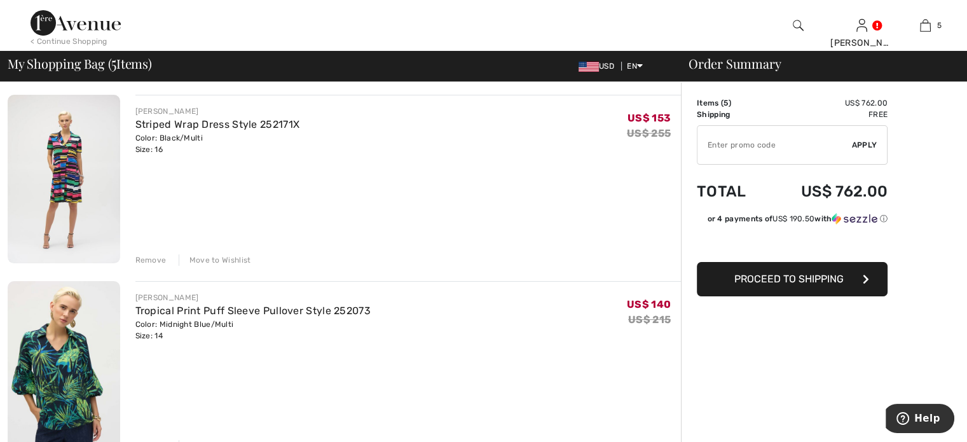
click at [155, 256] on div "Remove" at bounding box center [150, 259] width 31 height 11
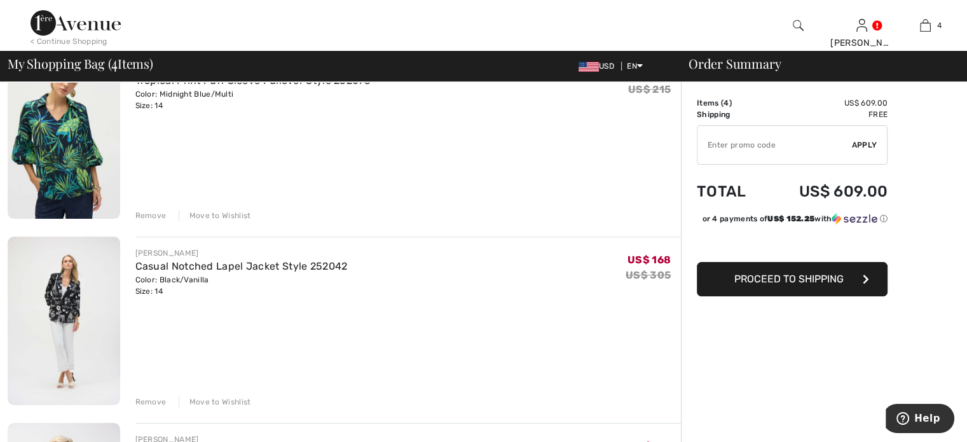
scroll to position [160, 0]
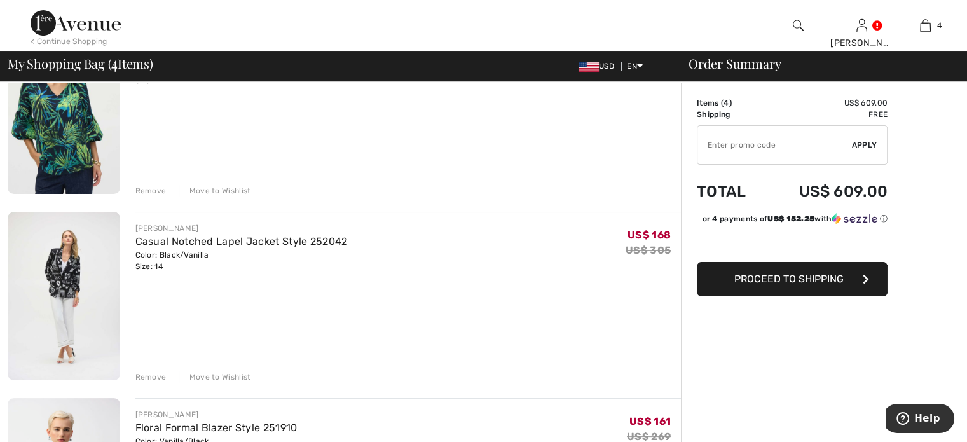
click at [149, 376] on div "Remove" at bounding box center [150, 376] width 31 height 11
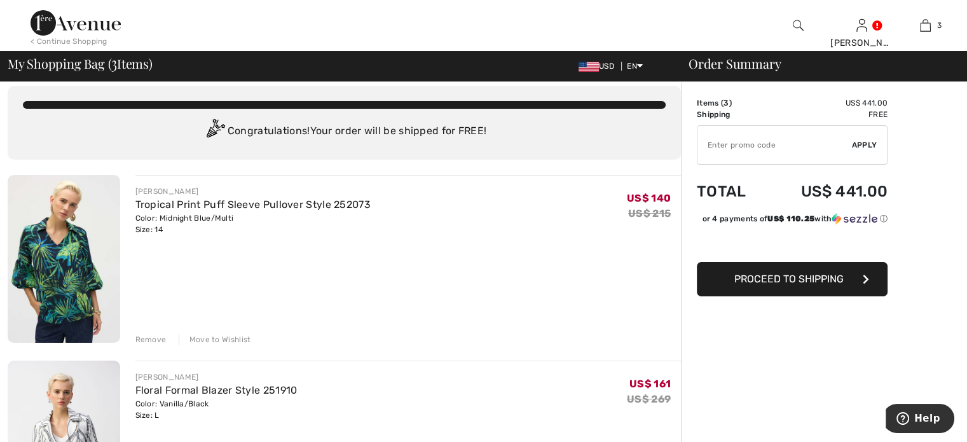
scroll to position [0, 0]
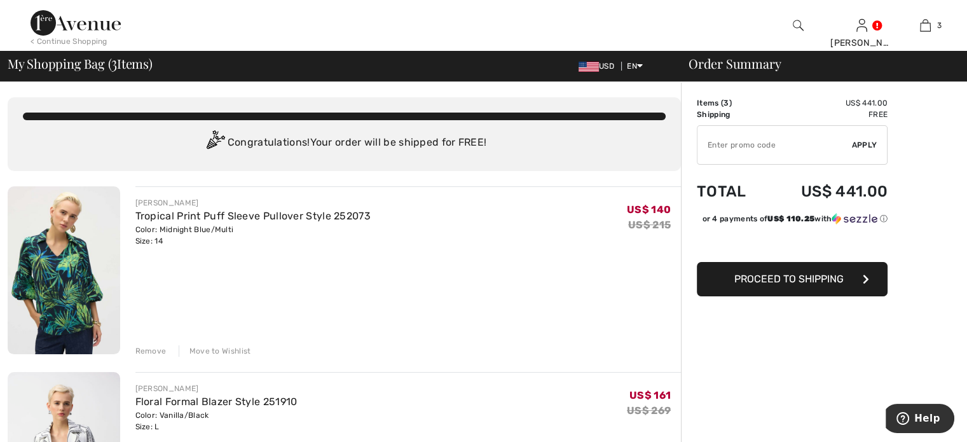
click at [754, 140] on input "TEXT" at bounding box center [774, 145] width 154 height 38
click at [740, 149] on input "TEXT" at bounding box center [774, 145] width 154 height 38
type input "SALEAVENUE"
click at [856, 144] on span "Apply" at bounding box center [864, 144] width 25 height 11
